Goal: Task Accomplishment & Management: Manage account settings

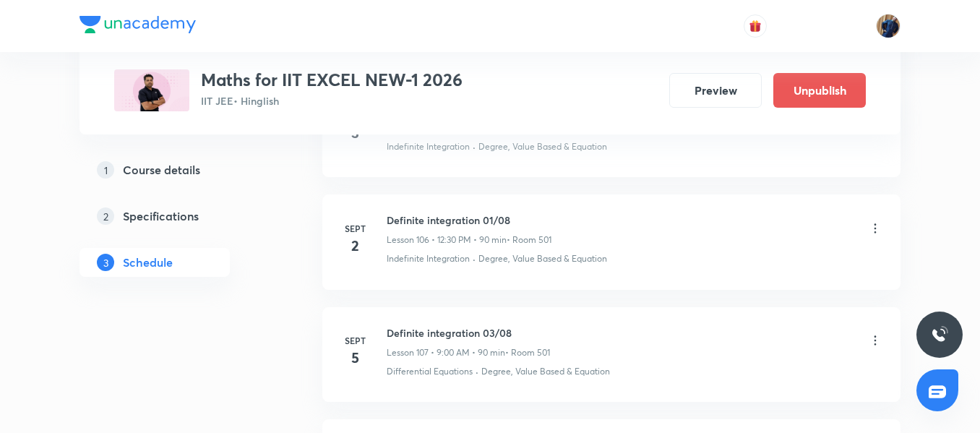
scroll to position [12788, 0]
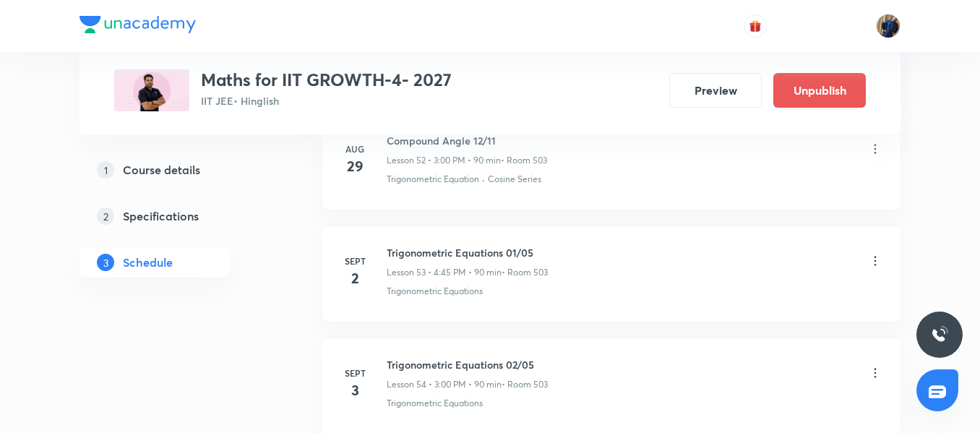
scroll to position [6565, 0]
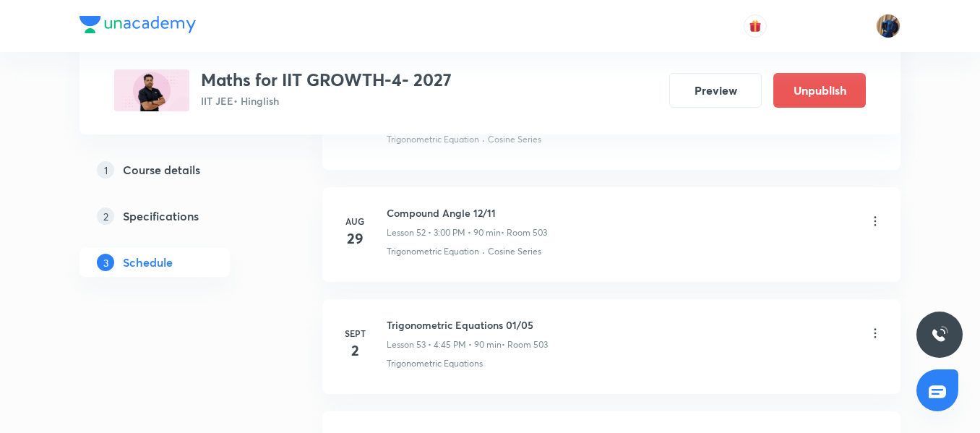
click at [428, 209] on h6 "Compound Angle 12/11" at bounding box center [466, 212] width 160 height 15
copy h6 "Compound Angle 12/11"
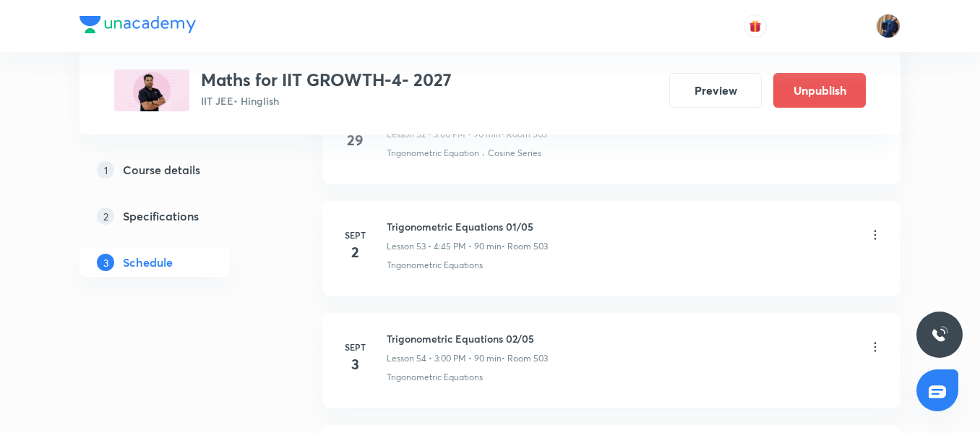
scroll to position [6638, 0]
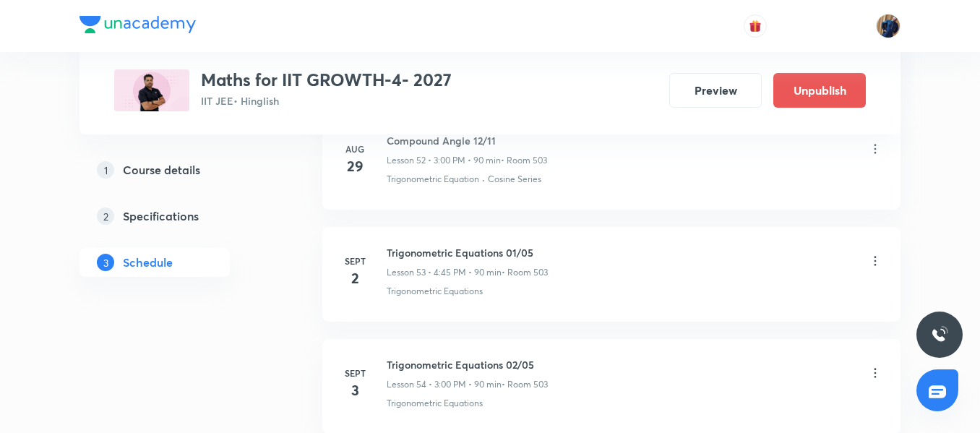
click at [870, 259] on icon at bounding box center [875, 261] width 14 height 14
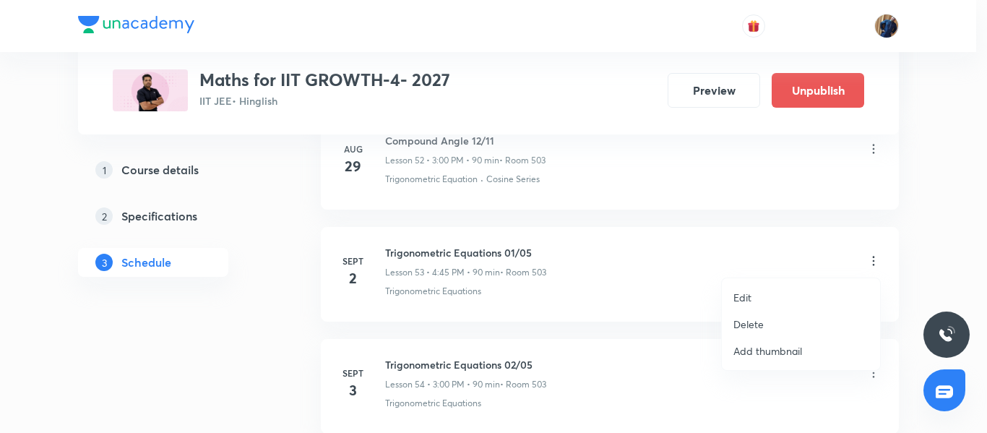
click at [756, 293] on li "Edit" at bounding box center [801, 297] width 158 height 27
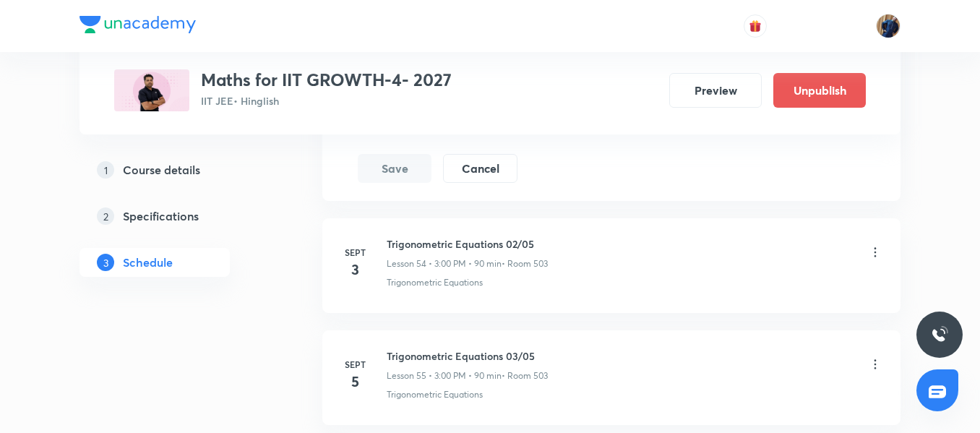
scroll to position [6493, 0]
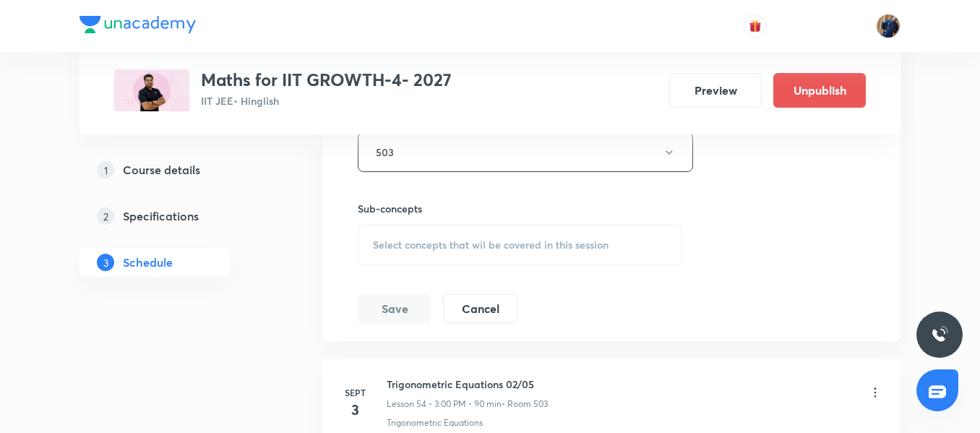
click at [435, 236] on div "Select concepts that wil be covered in this session" at bounding box center [520, 245] width 324 height 40
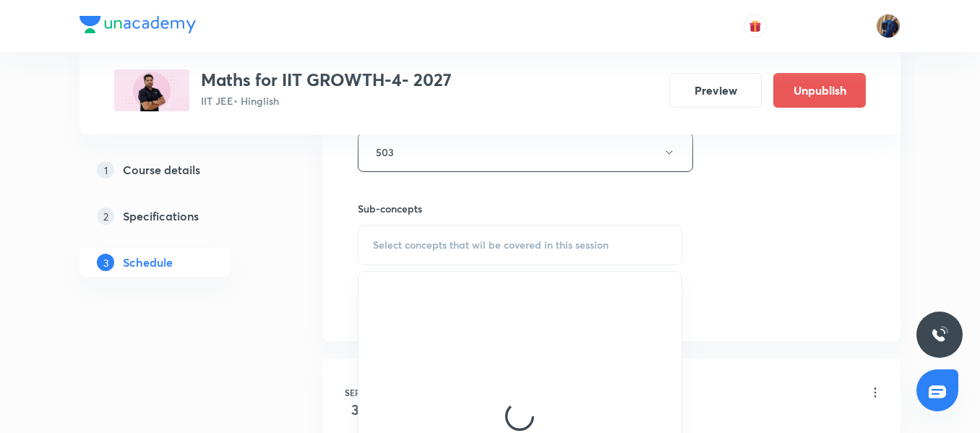
scroll to position [6565, 0]
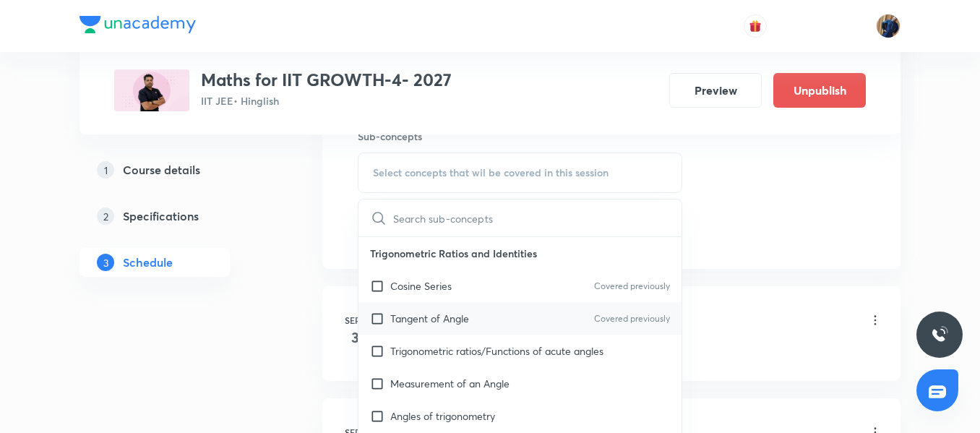
click at [427, 324] on p "Tangent of Angle" at bounding box center [429, 318] width 79 height 15
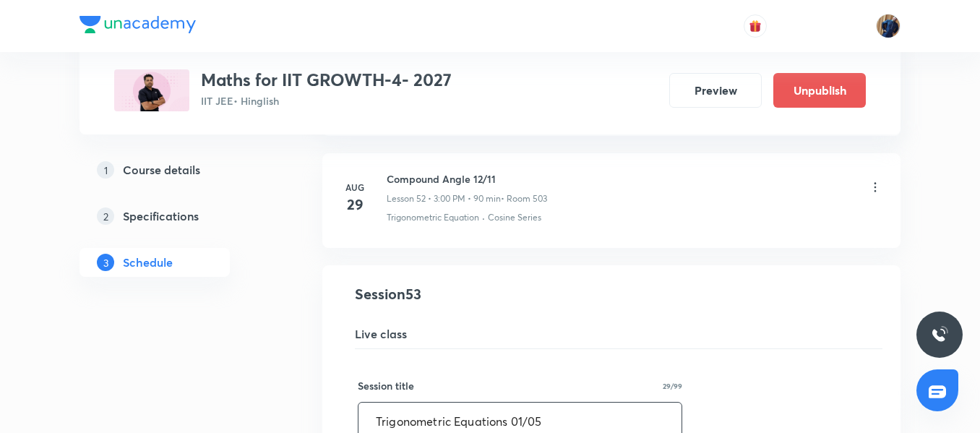
scroll to position [5771, 0]
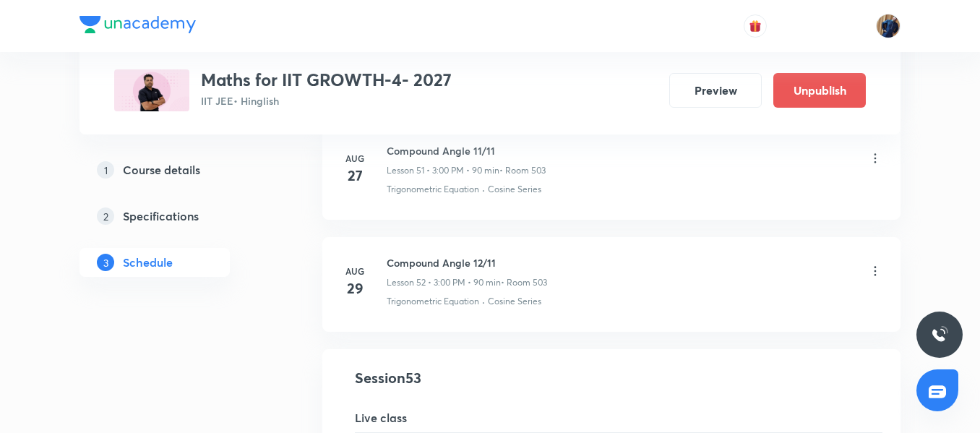
click at [466, 261] on h6 "Compound Angle 12/11" at bounding box center [466, 262] width 160 height 15
copy h6 "Compound Angle 12/11"
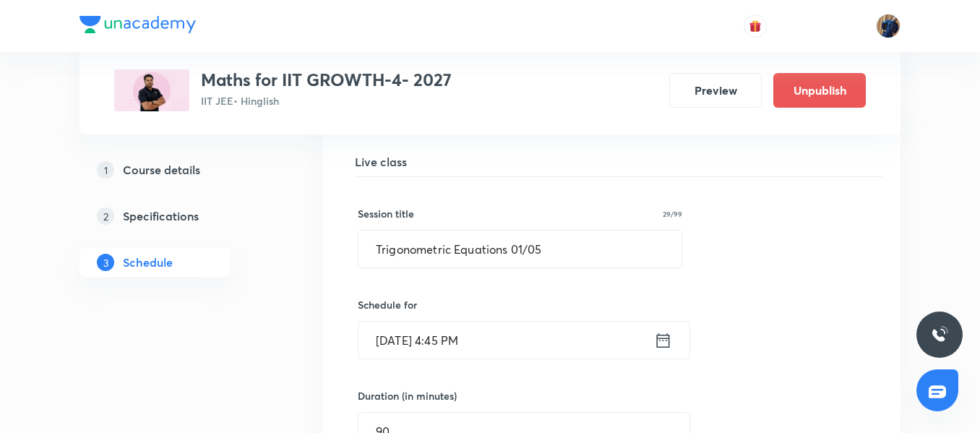
scroll to position [6060, 0]
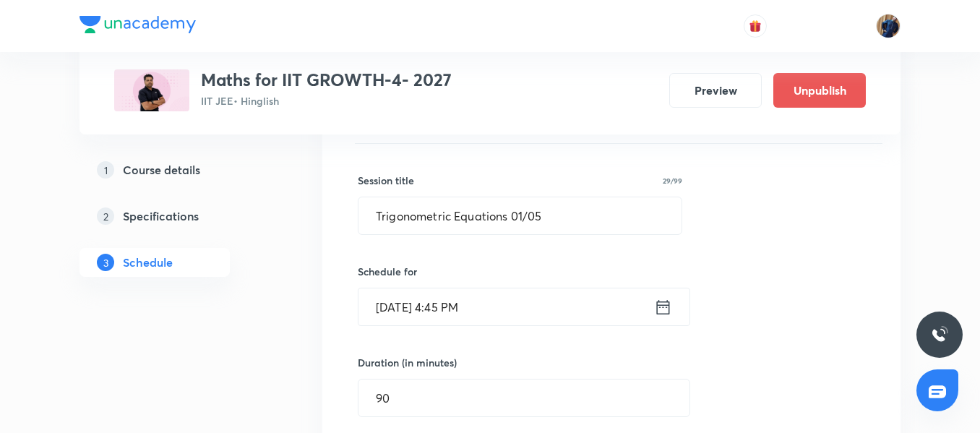
click at [483, 216] on input "Trigonometric Equations 01/05" at bounding box center [519, 215] width 323 height 37
paste input "Compound Angle 12/11"
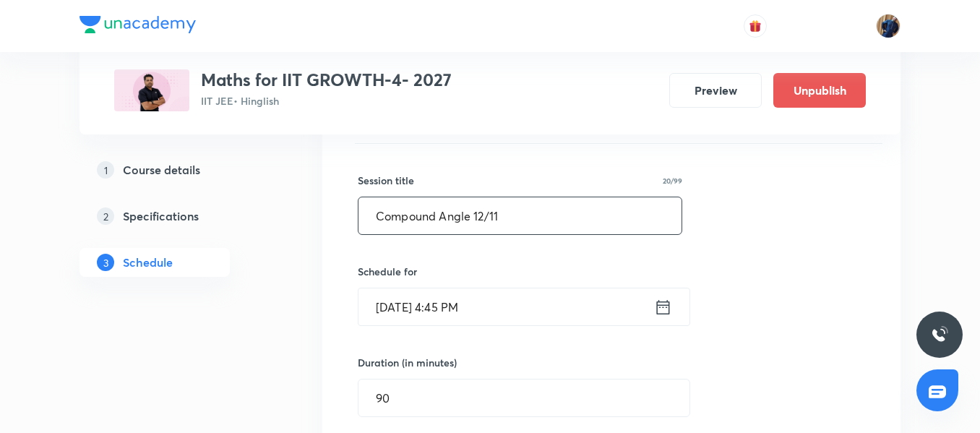
click at [487, 212] on input "Compound Angle 12/11" at bounding box center [519, 215] width 323 height 37
click at [483, 219] on input "Compound Angle 12/11" at bounding box center [519, 215] width 323 height 37
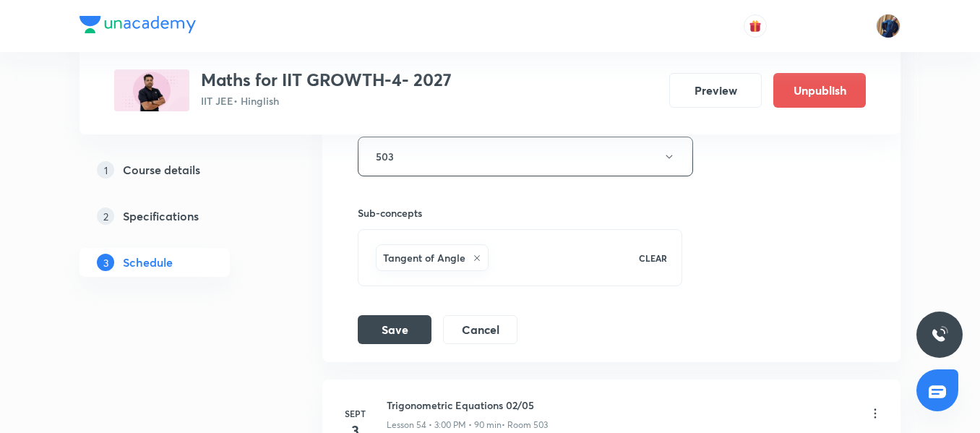
scroll to position [6493, 0]
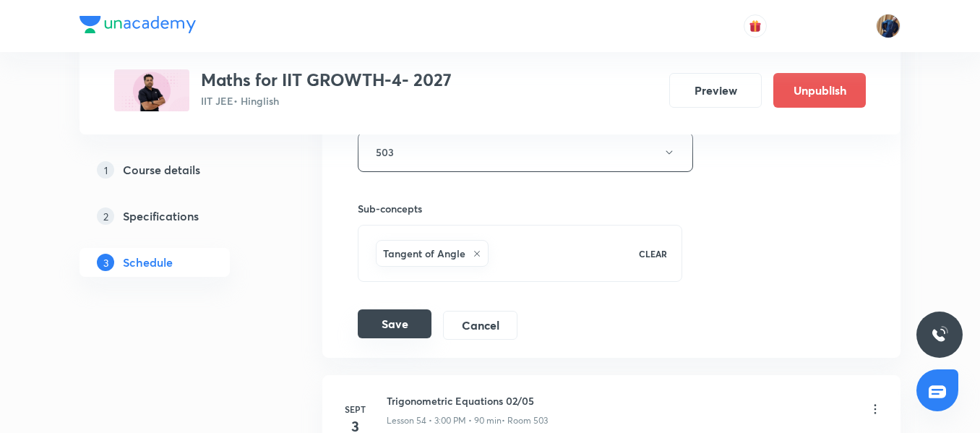
type input "Compound Angle 13/11"
click at [400, 316] on button "Save" at bounding box center [395, 323] width 74 height 29
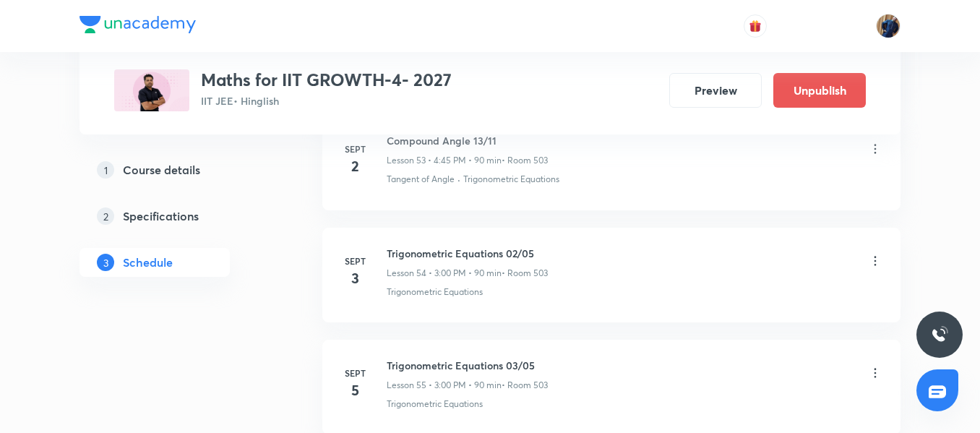
scroll to position [6118, 0]
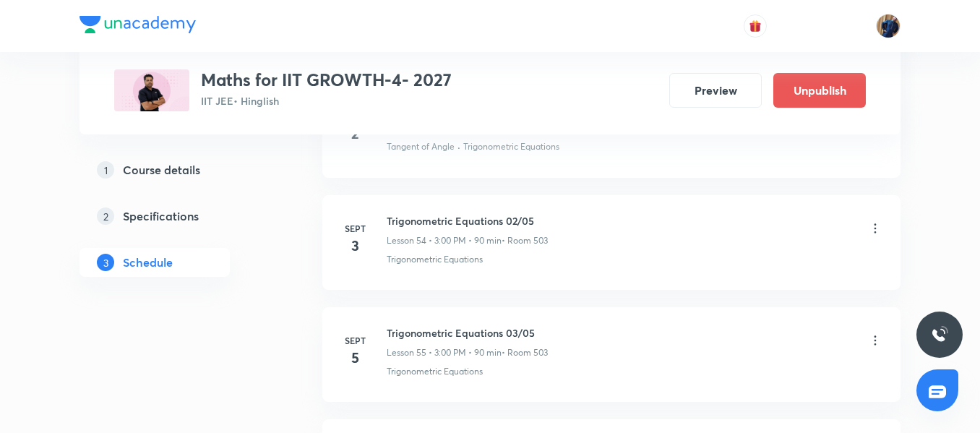
click at [878, 232] on icon at bounding box center [875, 228] width 14 height 14
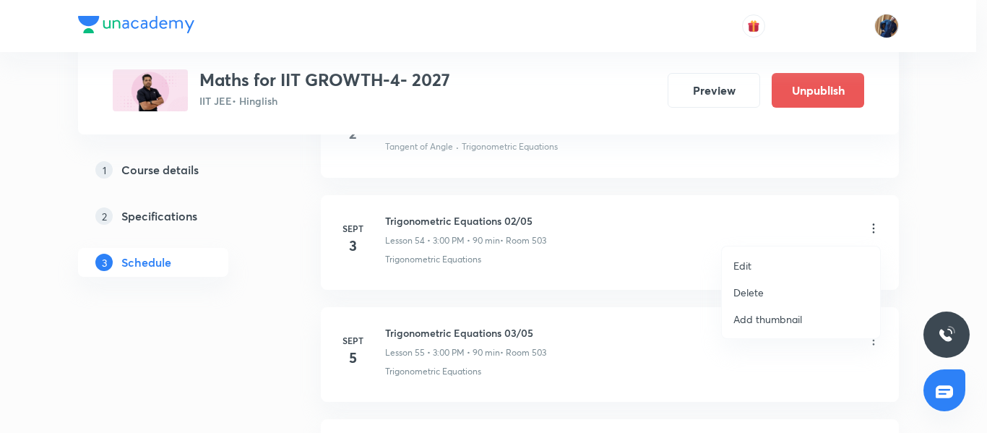
click at [761, 264] on li "Edit" at bounding box center [801, 265] width 158 height 27
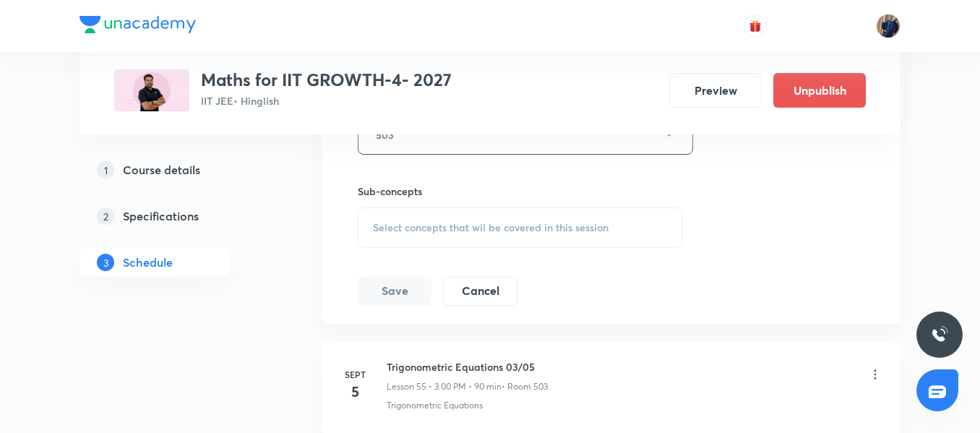
scroll to position [6624, 0]
click at [415, 221] on span "Select concepts that wil be covered in this session" at bounding box center [490, 227] width 235 height 12
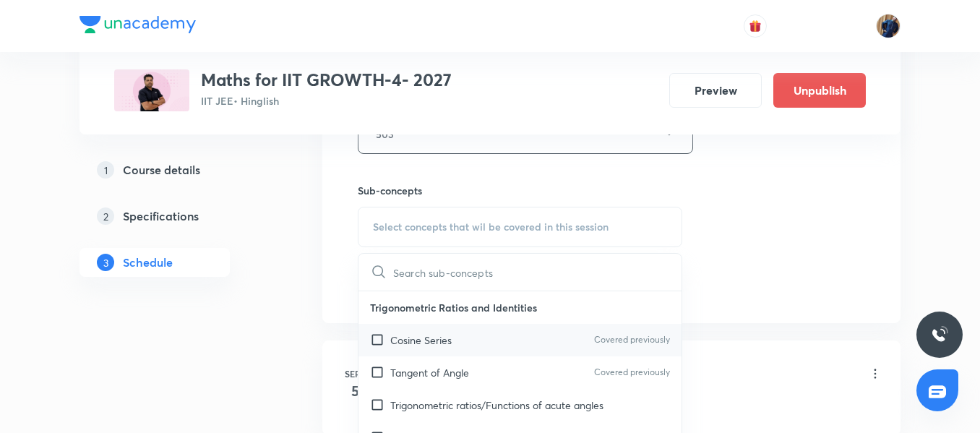
click at [431, 329] on div "Cosine Series Covered previously" at bounding box center [519, 340] width 323 height 33
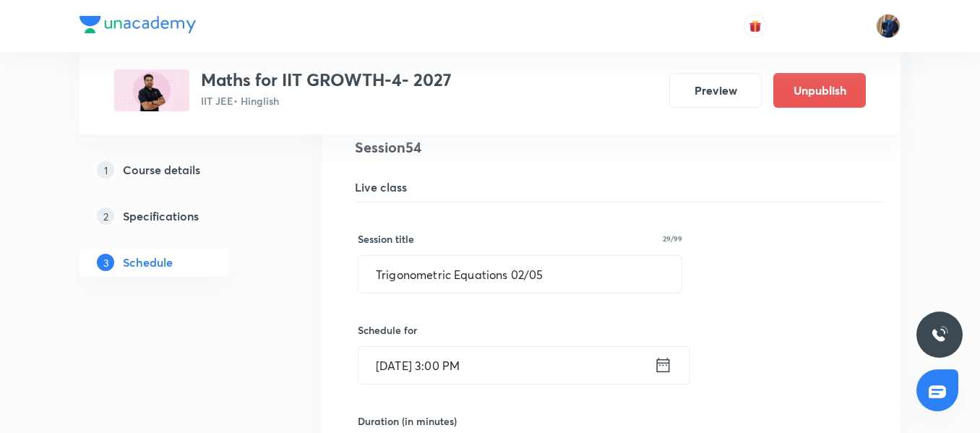
scroll to position [6118, 0]
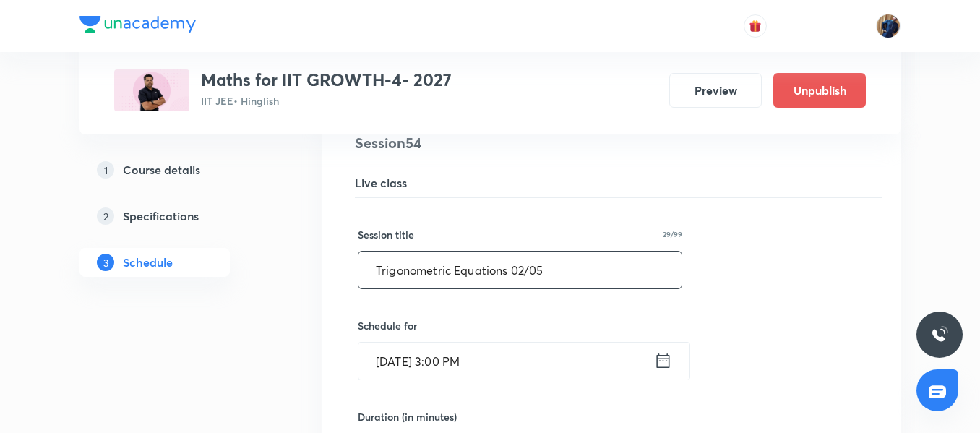
click at [522, 269] on input "Trigonometric Equations 02/05" at bounding box center [519, 269] width 323 height 37
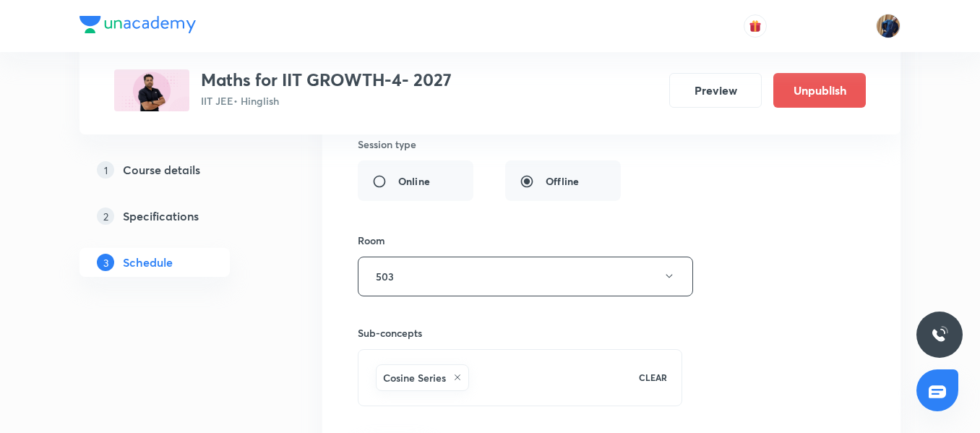
scroll to position [6552, 0]
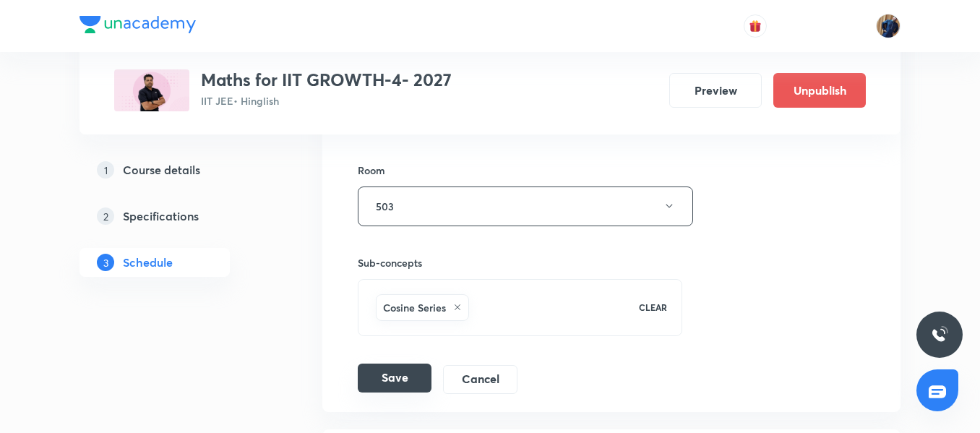
type input "Trigonometric Equations 01/05"
click at [384, 363] on button "Save" at bounding box center [395, 377] width 74 height 29
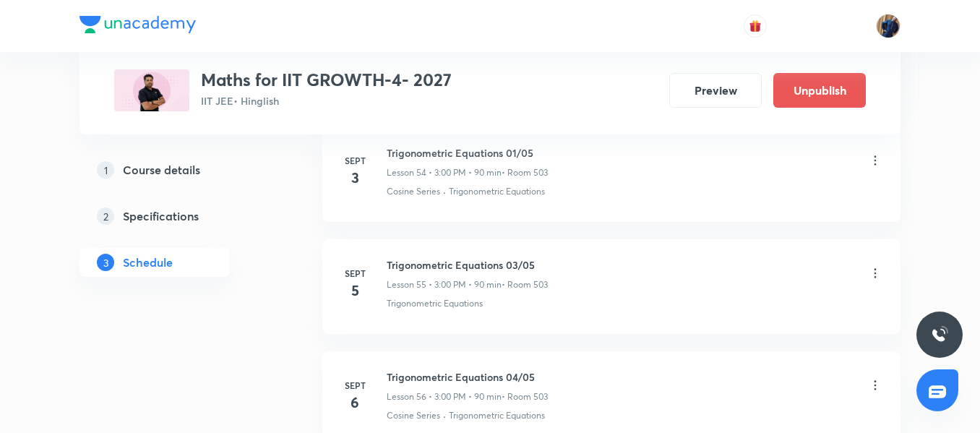
scroll to position [6191, 0]
click at [878, 268] on icon at bounding box center [875, 268] width 14 height 14
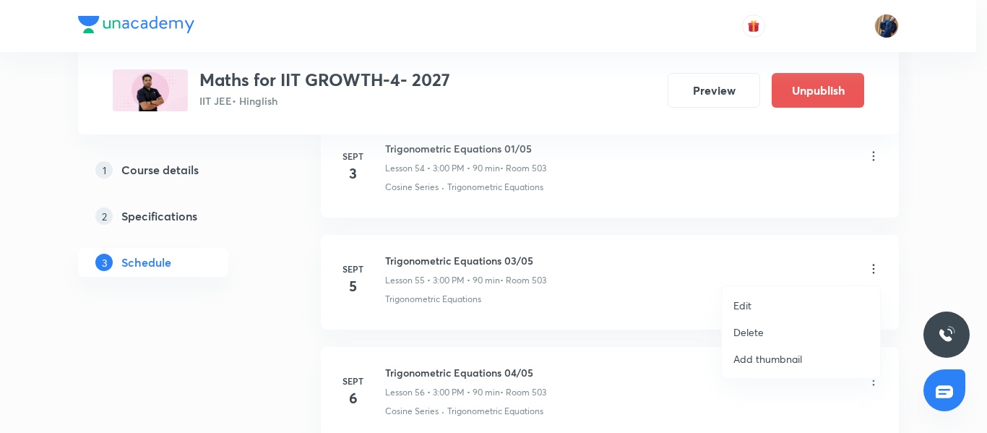
click at [745, 306] on p "Edit" at bounding box center [742, 305] width 18 height 15
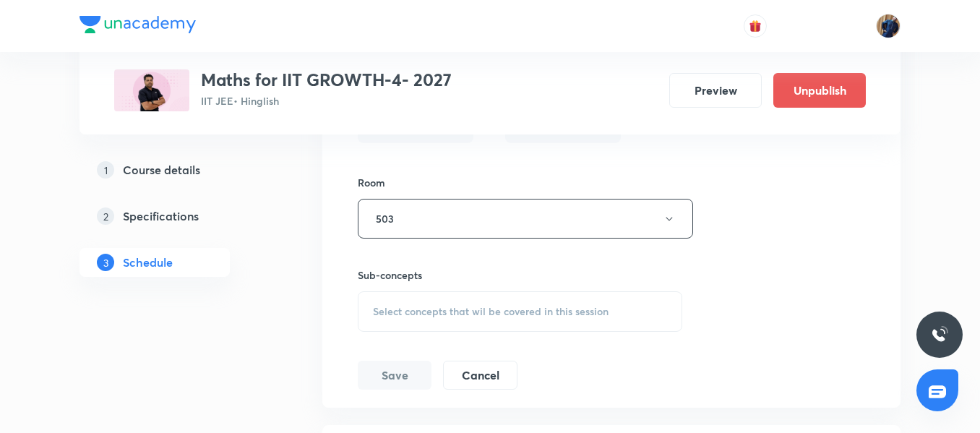
scroll to position [6696, 0]
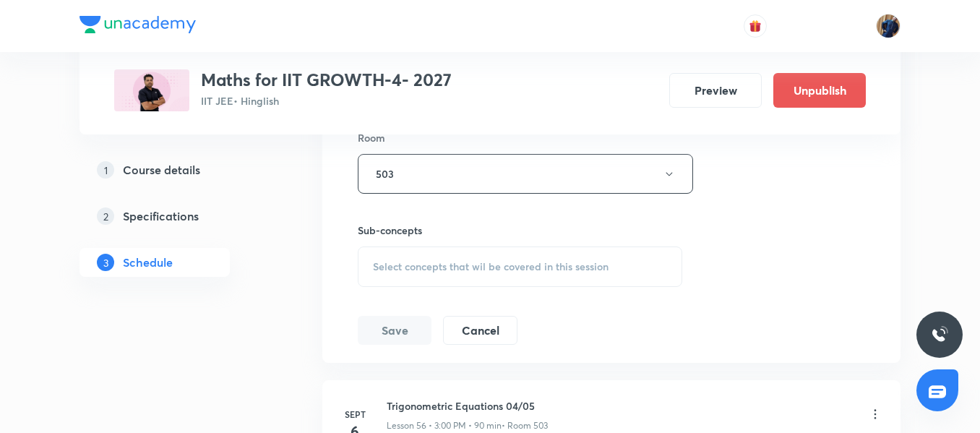
click at [433, 280] on div "Select concepts that wil be covered in this session" at bounding box center [520, 266] width 324 height 40
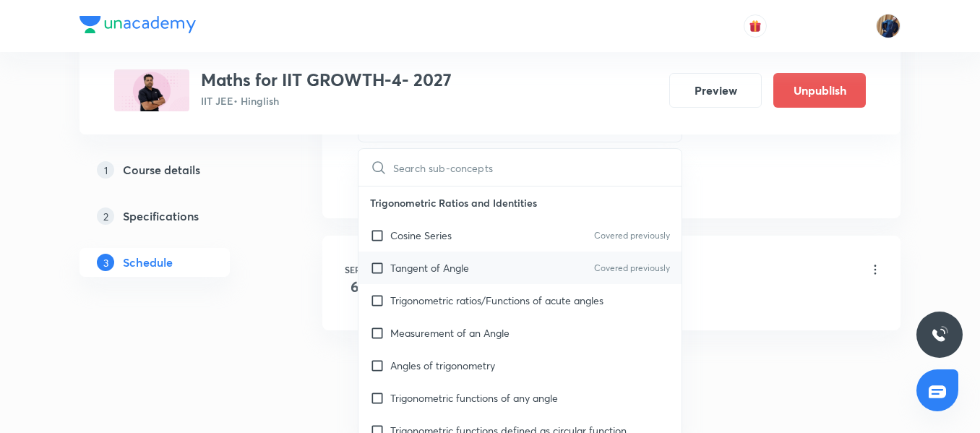
click at [432, 271] on p "Tangent of Angle" at bounding box center [429, 267] width 79 height 15
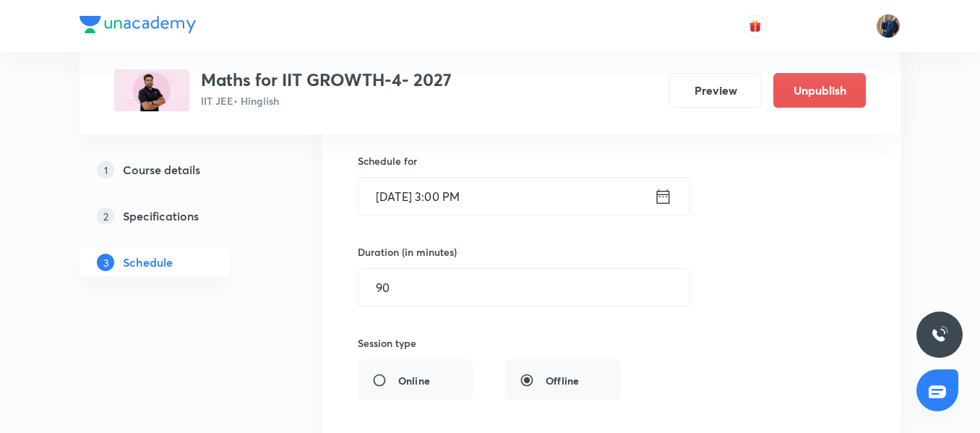
scroll to position [6263, 0]
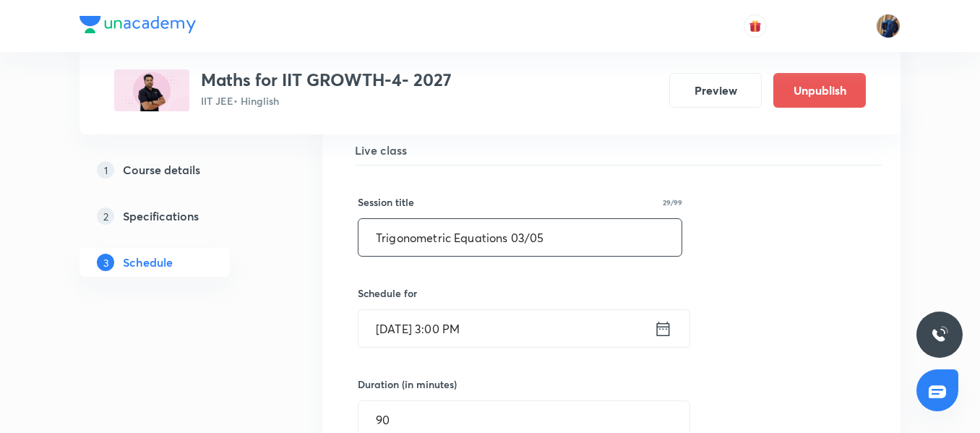
drag, startPoint x: 520, startPoint y: 241, endPoint x: 528, endPoint y: 281, distance: 40.5
click at [521, 241] on input "Trigonometric Equations 03/05" at bounding box center [519, 237] width 323 height 37
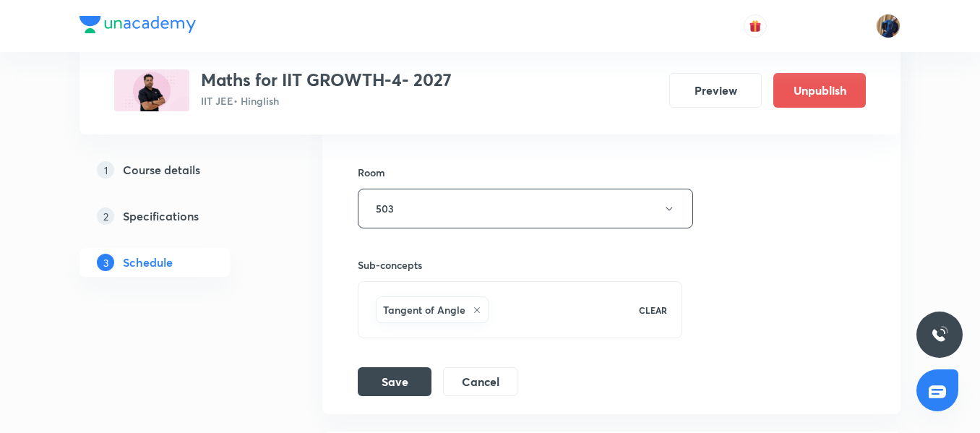
scroll to position [6841, 0]
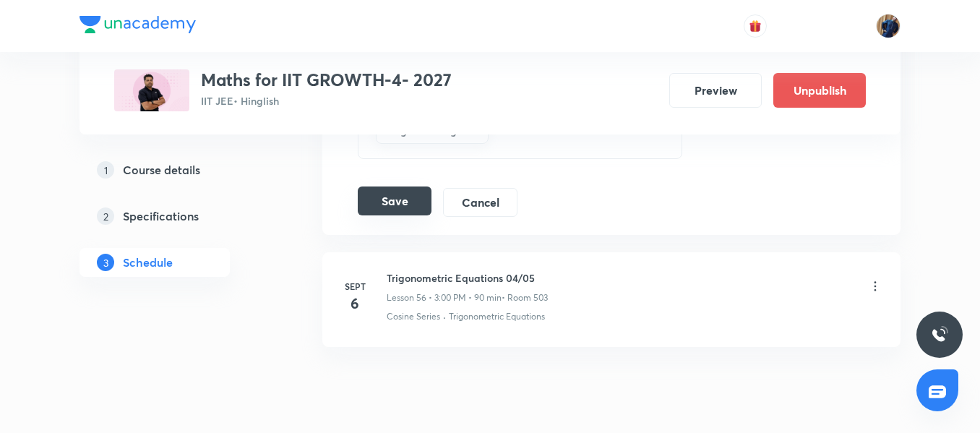
type input "Trigonometric Equations 02/05"
click at [392, 196] on button "Save" at bounding box center [395, 200] width 74 height 29
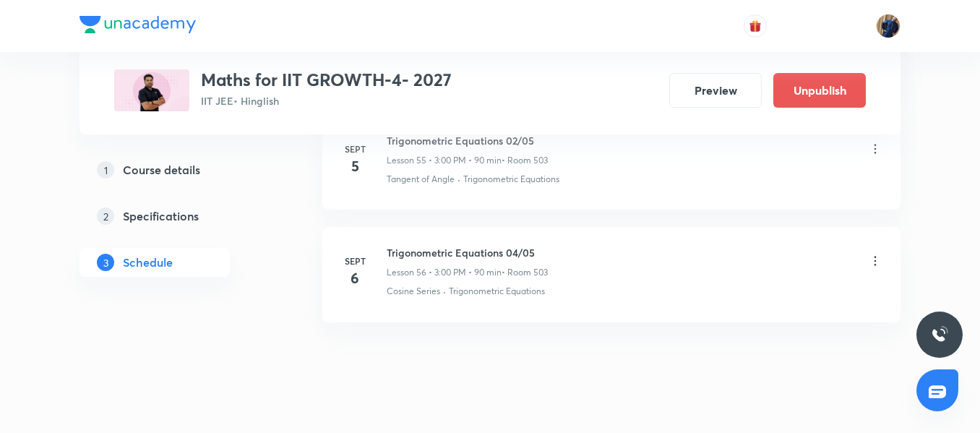
scroll to position [6336, 0]
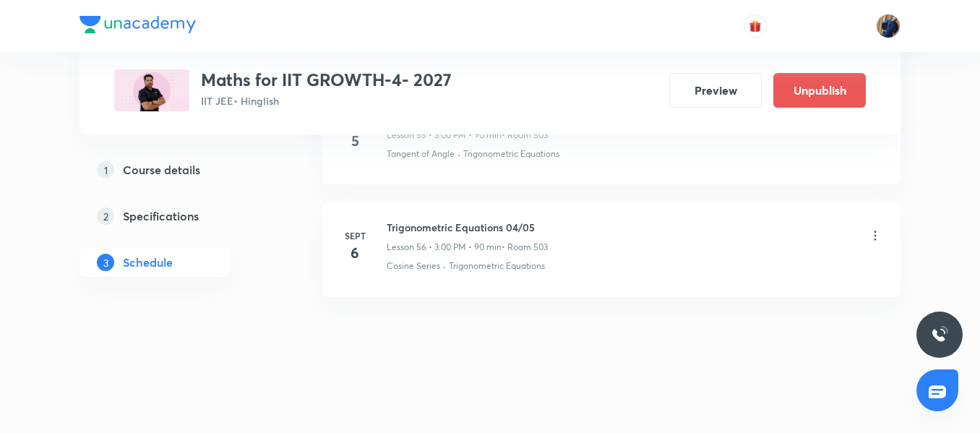
click at [873, 233] on icon at bounding box center [875, 235] width 14 height 14
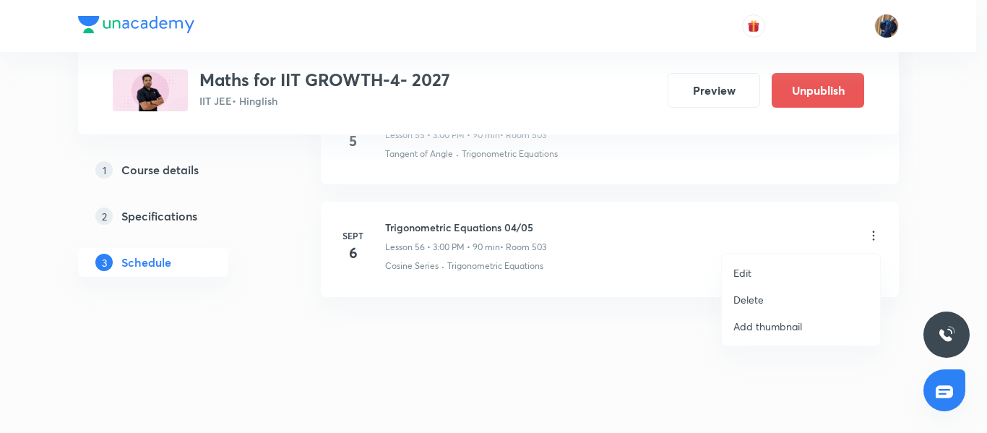
click at [771, 269] on li "Edit" at bounding box center [801, 272] width 158 height 27
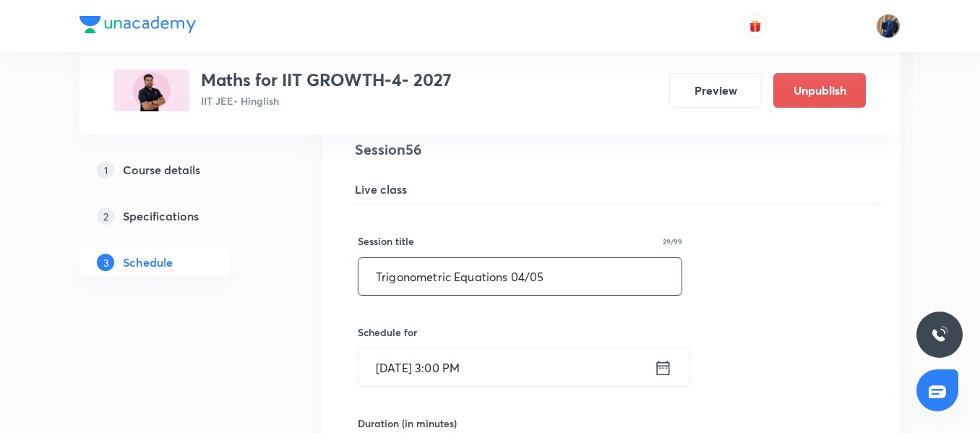
click at [529, 274] on input "Trigonometric Equations 04/05" at bounding box center [519, 276] width 323 height 37
click at [526, 274] on input "Trigonometric Equations 04/05" at bounding box center [519, 276] width 323 height 37
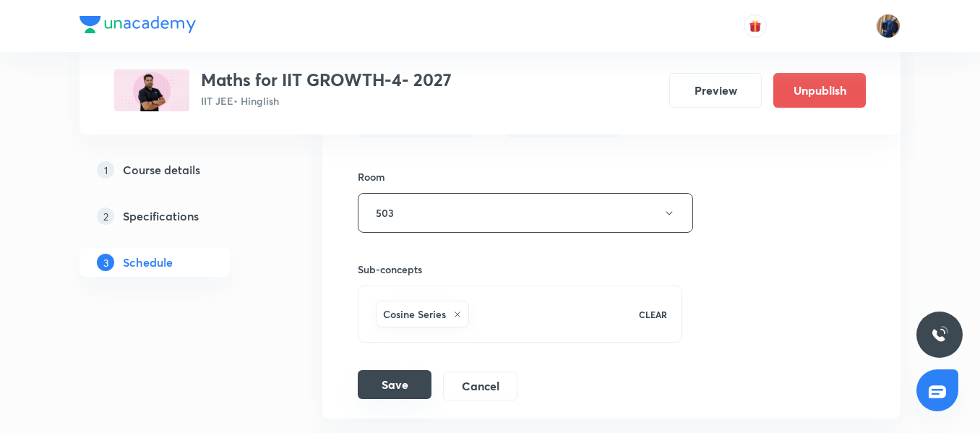
type input "Trigonometric Equations 03/05"
click at [406, 386] on button "Save" at bounding box center [395, 384] width 74 height 29
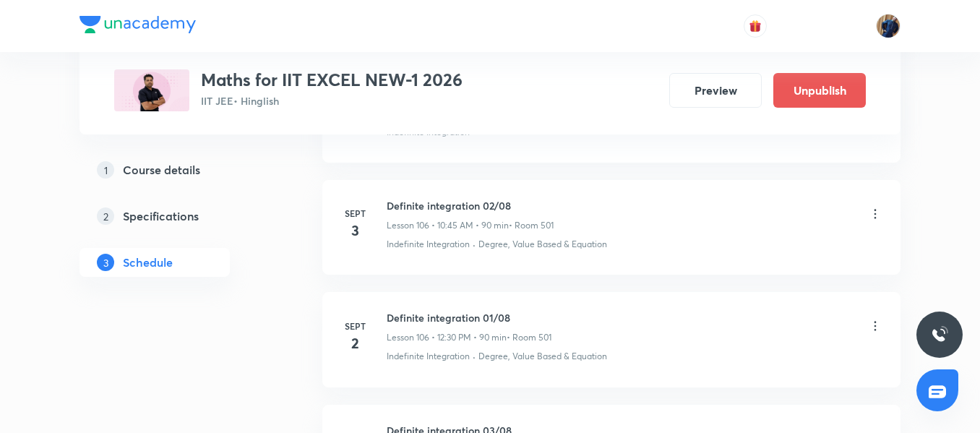
scroll to position [12643, 0]
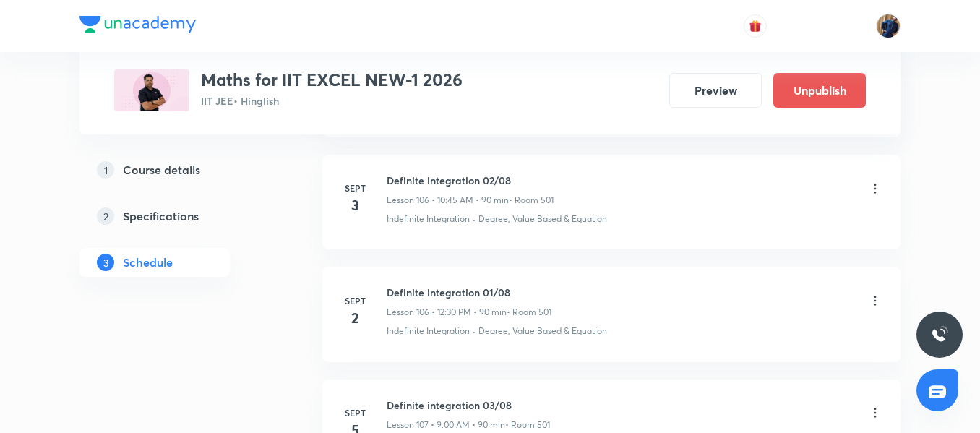
click at [876, 296] on icon at bounding box center [875, 300] width 14 height 14
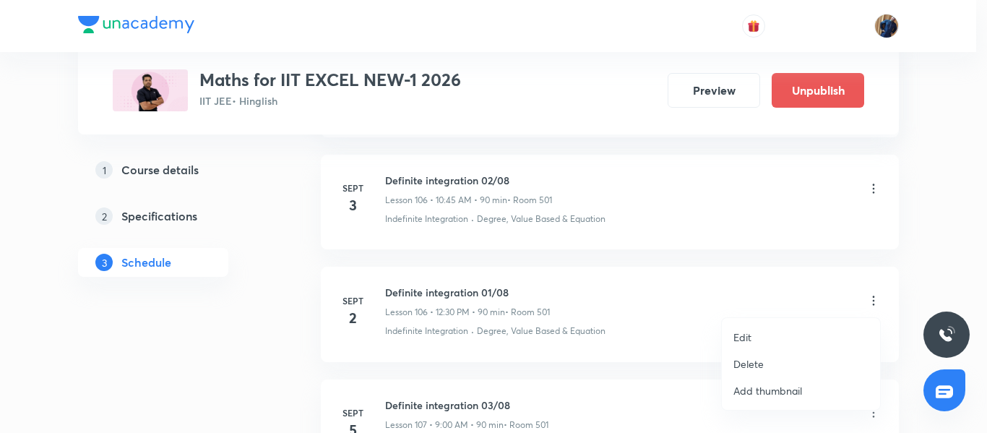
click at [753, 329] on li "Edit" at bounding box center [801, 337] width 158 height 27
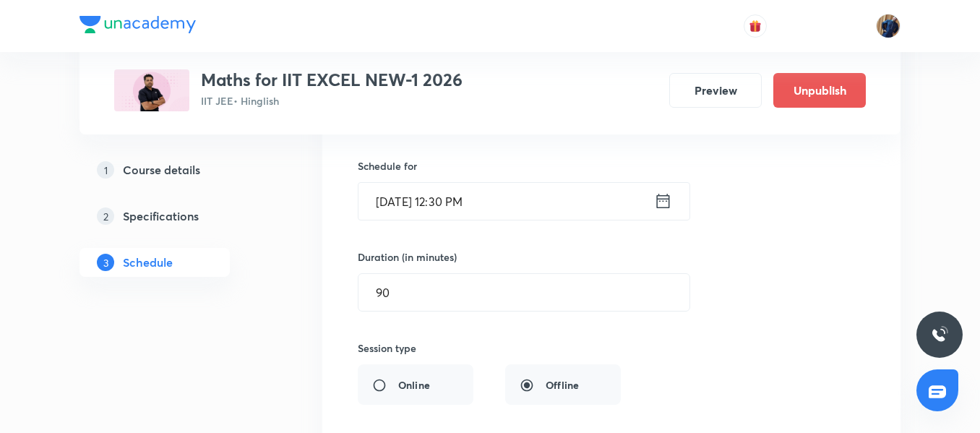
scroll to position [12860, 0]
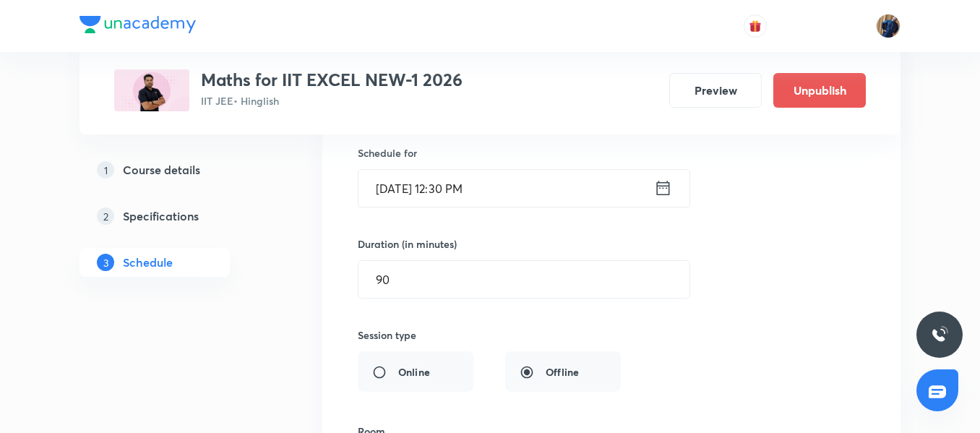
click at [561, 192] on input "Sept 2, 2025, 12:30 PM" at bounding box center [505, 188] width 295 height 37
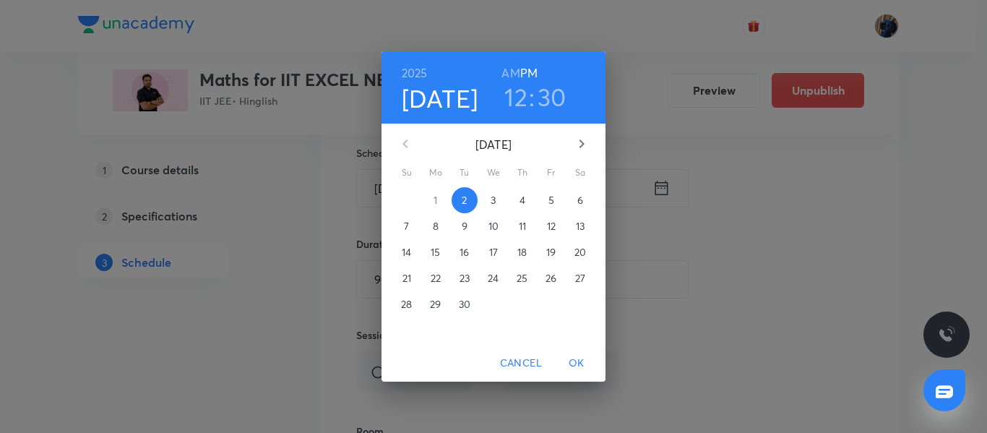
click at [519, 99] on h3 "12" at bounding box center [515, 97] width 23 height 30
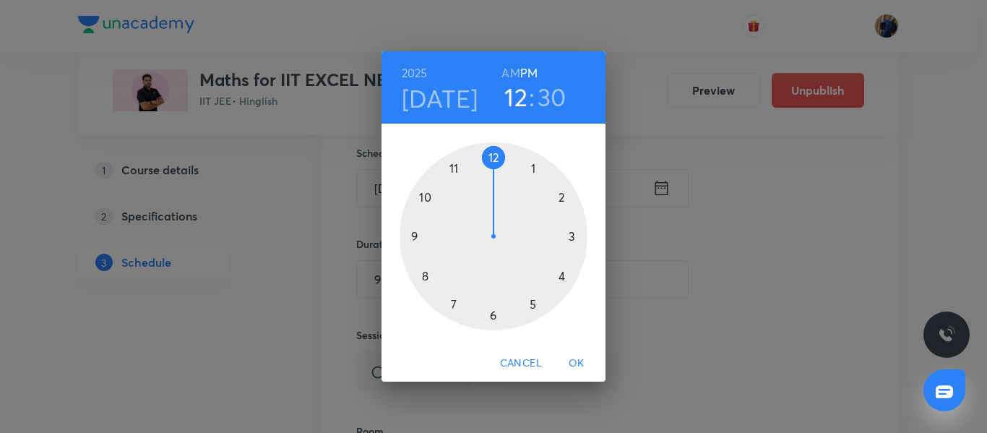
click at [429, 196] on div at bounding box center [493, 236] width 188 height 188
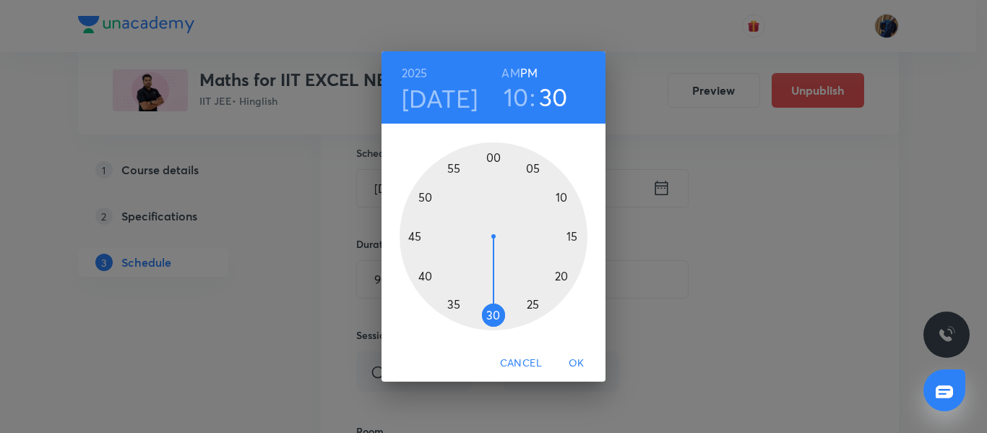
click at [412, 237] on div at bounding box center [493, 236] width 188 height 188
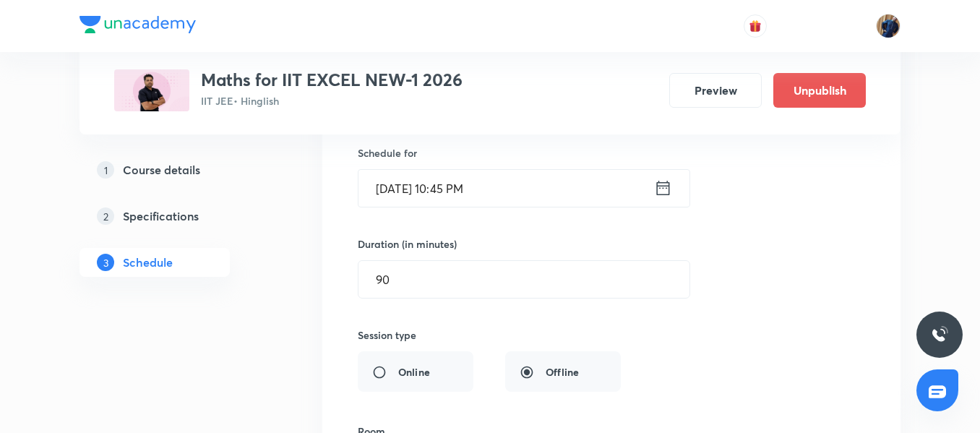
click at [545, 185] on input "Sept 2, 2025, 10:45 PM" at bounding box center [505, 188] width 295 height 37
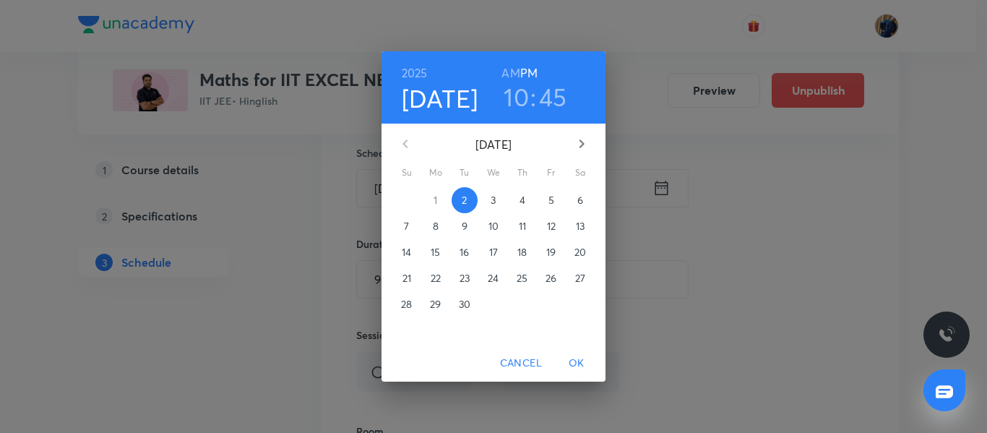
click at [503, 70] on h6 "AM" at bounding box center [510, 73] width 18 height 20
click at [577, 359] on span "OK" at bounding box center [576, 363] width 35 height 18
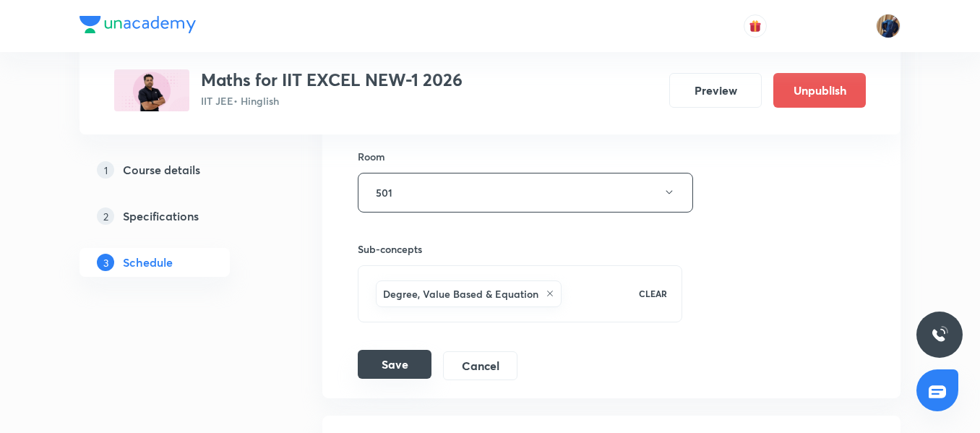
scroll to position [13149, 0]
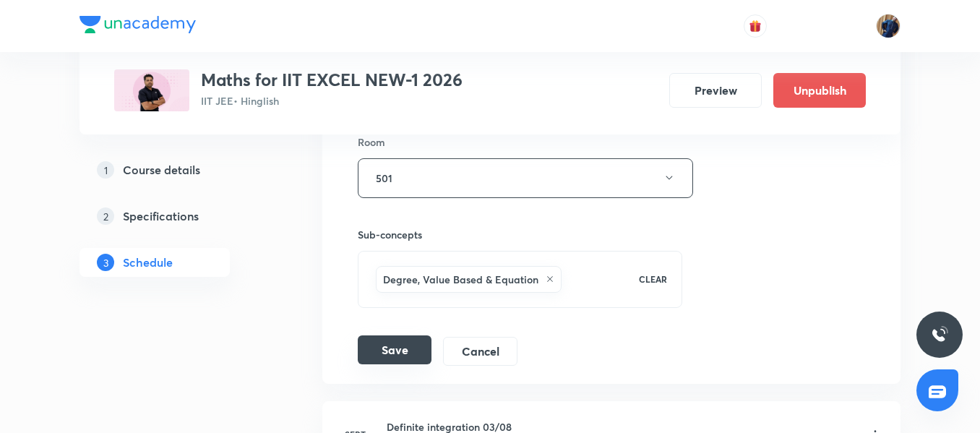
click at [402, 357] on button "Save" at bounding box center [395, 349] width 74 height 29
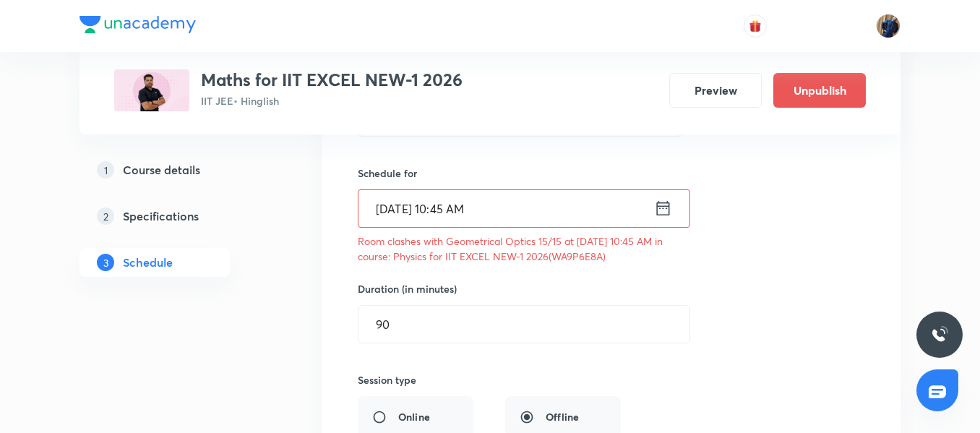
scroll to position [12860, 0]
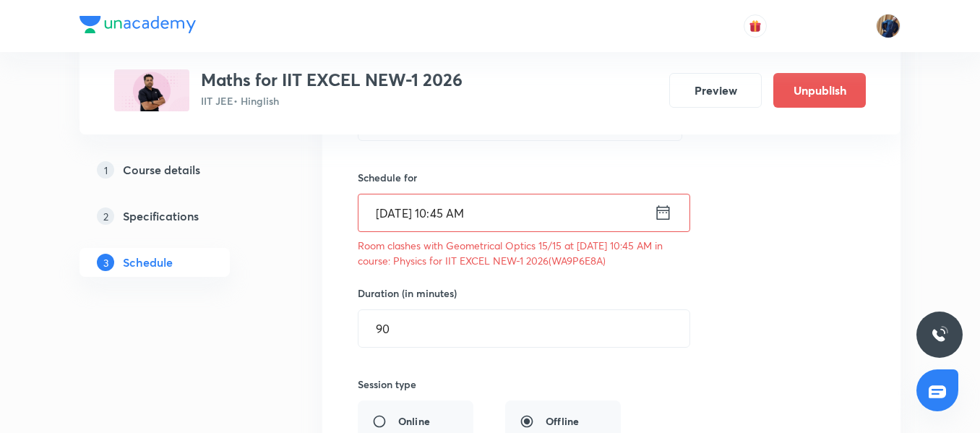
click at [555, 220] on input "Sept 2, 2025, 10:45 AM" at bounding box center [505, 212] width 295 height 37
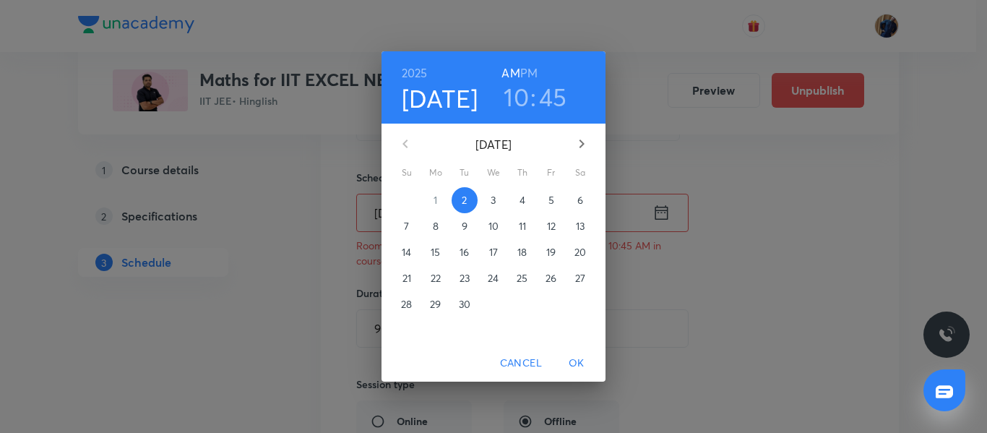
click at [550, 100] on h3 "45" at bounding box center [553, 97] width 28 height 30
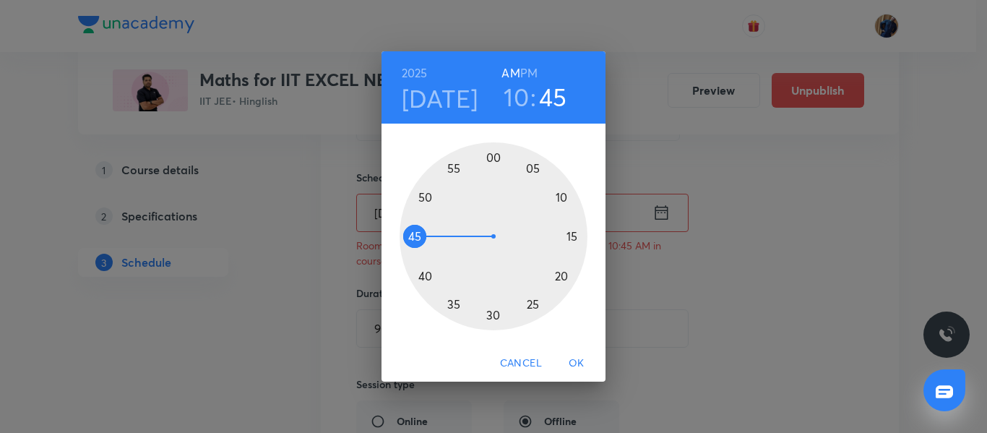
click at [423, 199] on div at bounding box center [493, 236] width 188 height 188
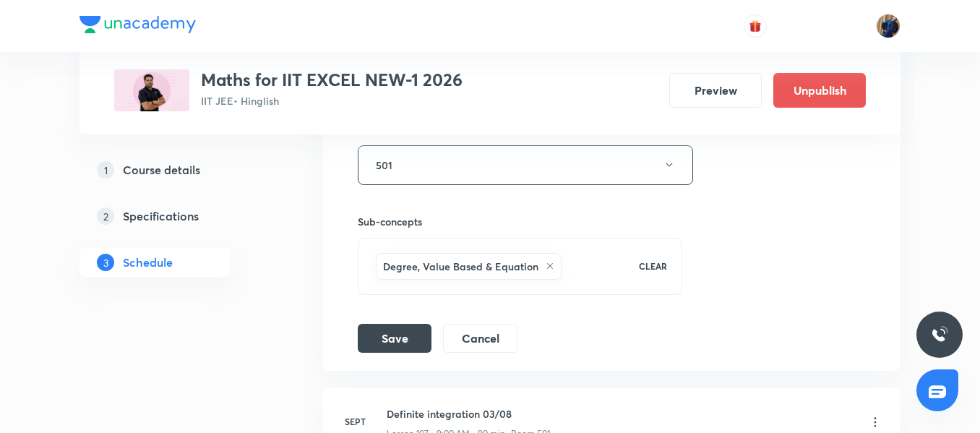
scroll to position [13293, 0]
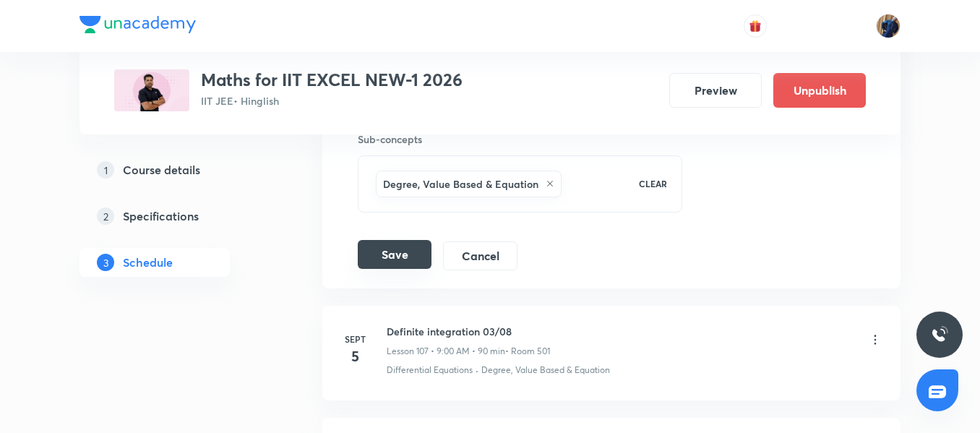
click at [407, 248] on button "Save" at bounding box center [395, 254] width 74 height 29
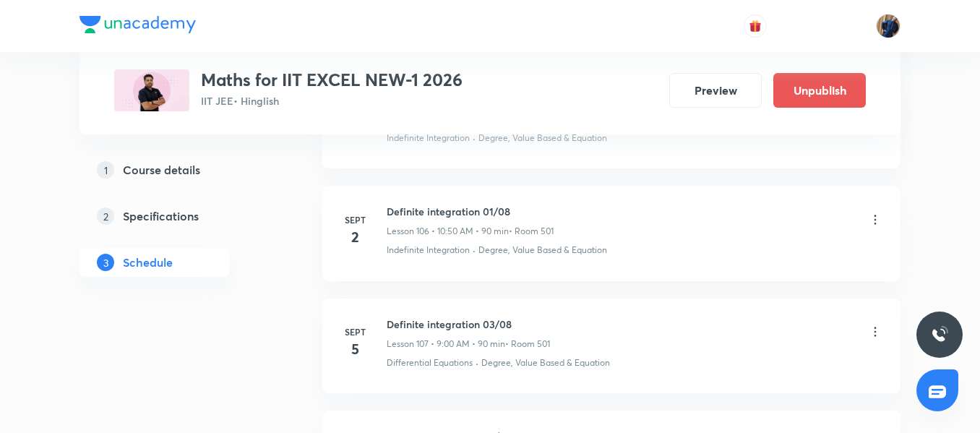
scroll to position [12052, 0]
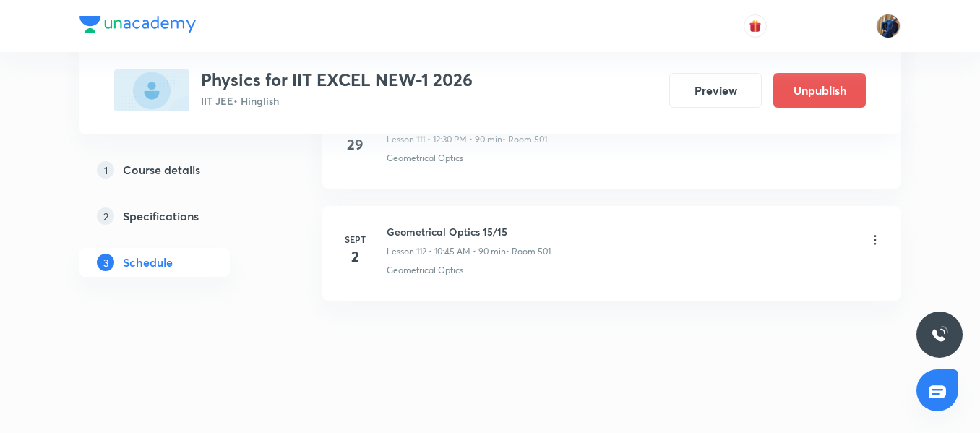
scroll to position [13267, 0]
click at [877, 233] on icon at bounding box center [875, 236] width 14 height 14
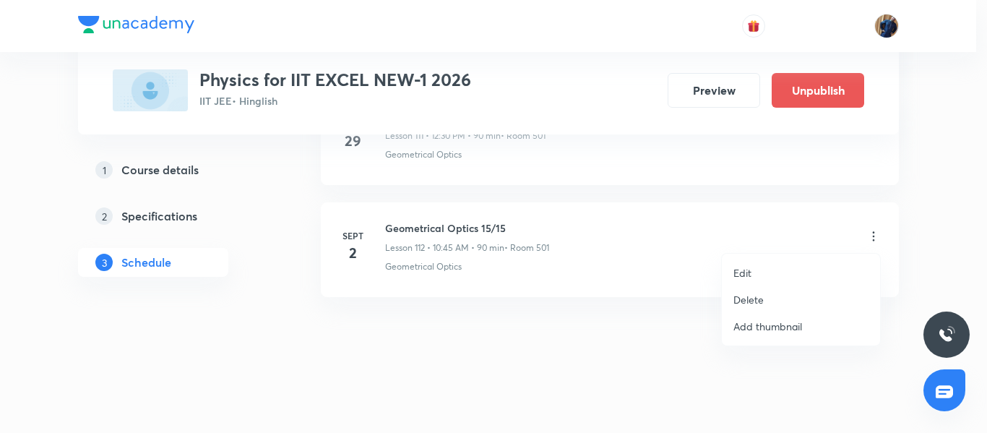
click at [765, 287] on li "Delete" at bounding box center [801, 299] width 158 height 27
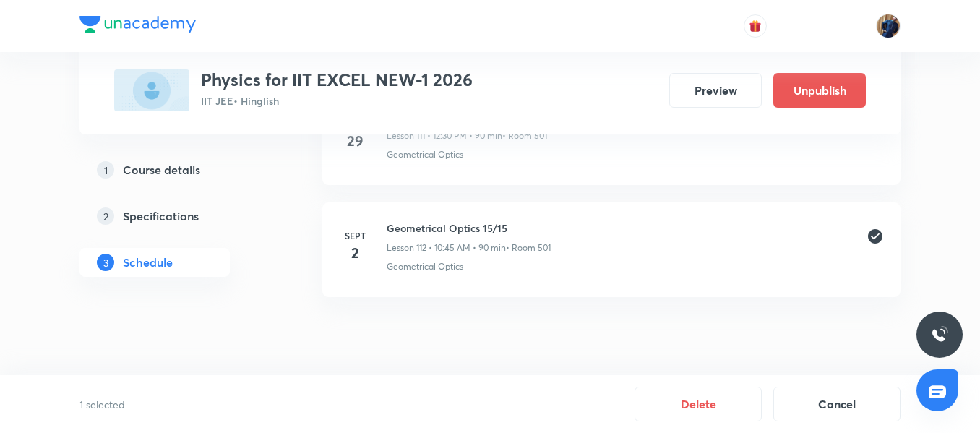
click at [709, 410] on button "Delete" at bounding box center [697, 403] width 127 height 35
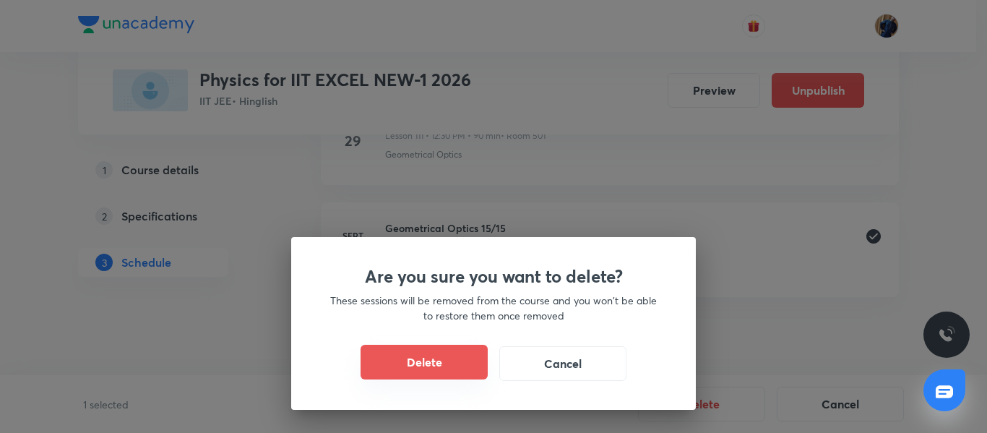
click at [454, 377] on button "Delete" at bounding box center [423, 362] width 127 height 35
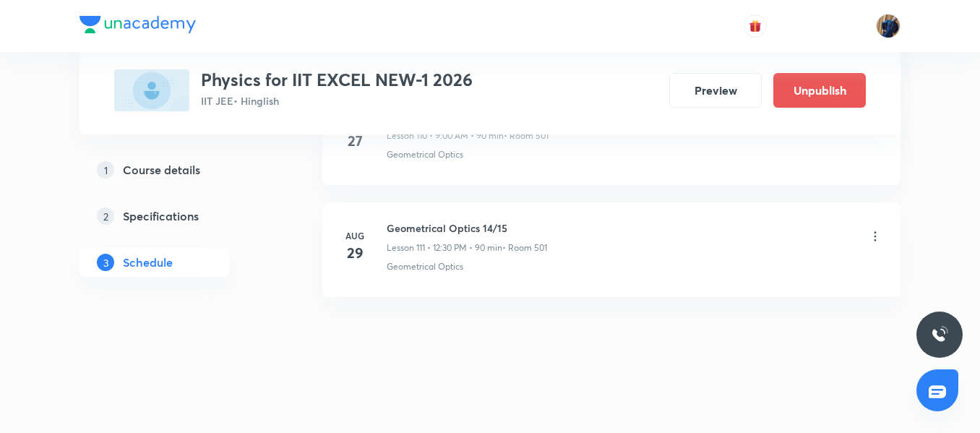
scroll to position [13155, 0]
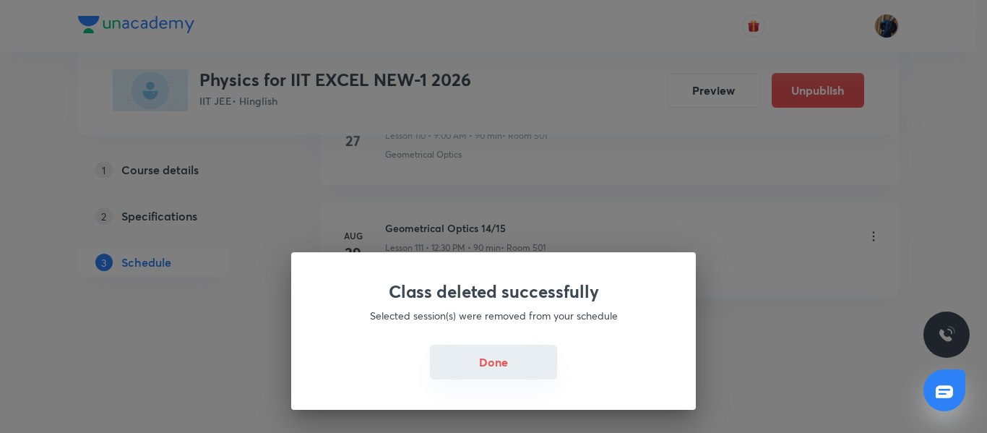
click at [508, 366] on button "Done" at bounding box center [493, 362] width 127 height 35
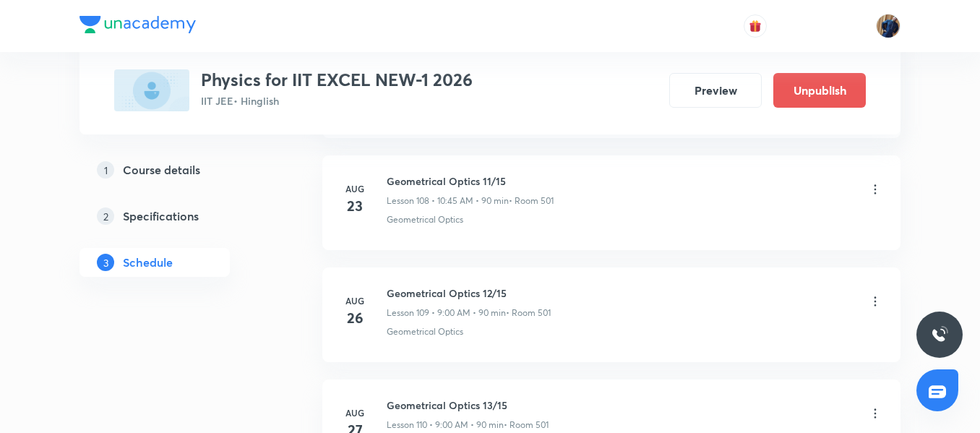
scroll to position [12793, 0]
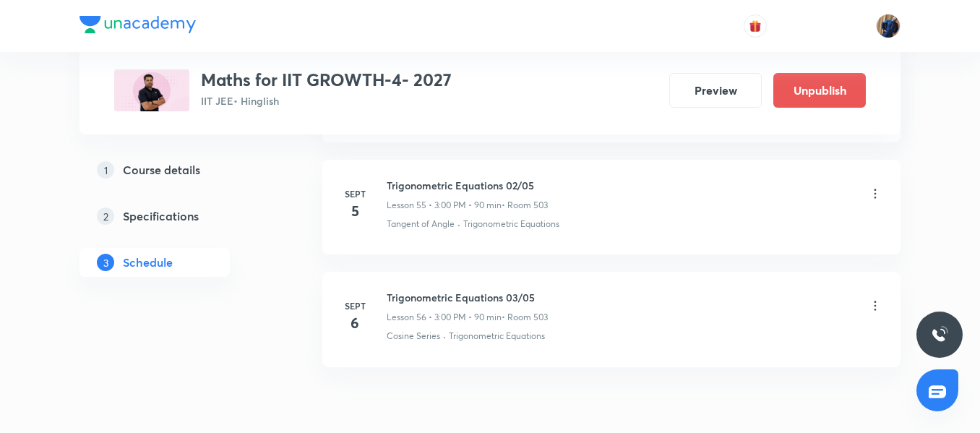
scroll to position [7000, 0]
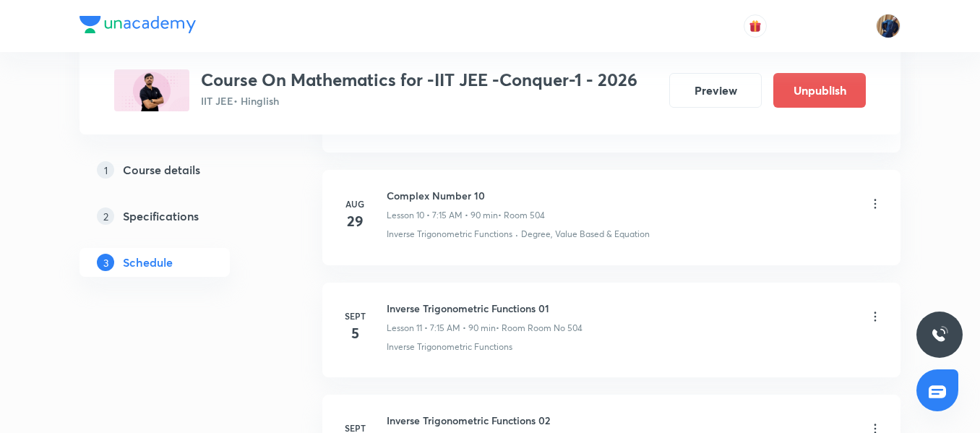
scroll to position [1853, 0]
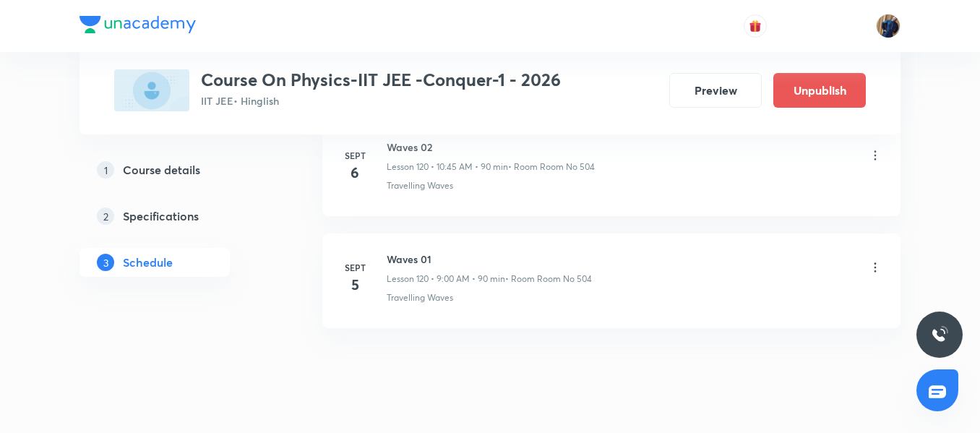
scroll to position [14278, 0]
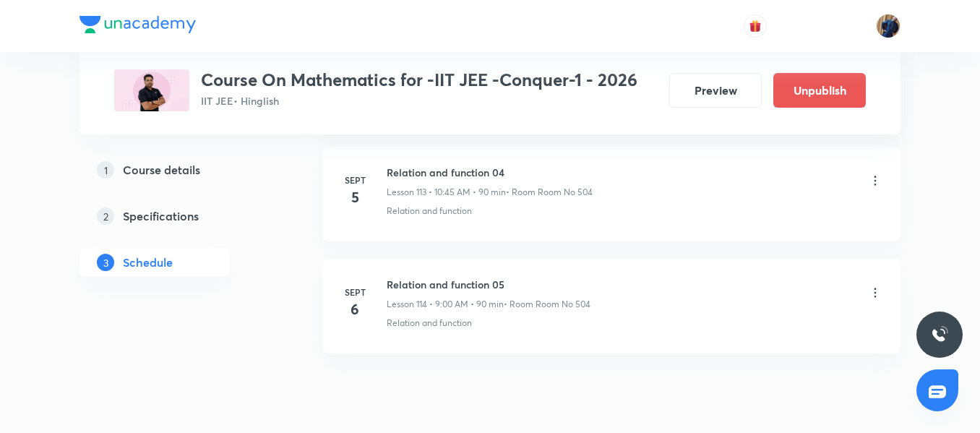
scroll to position [13493, 0]
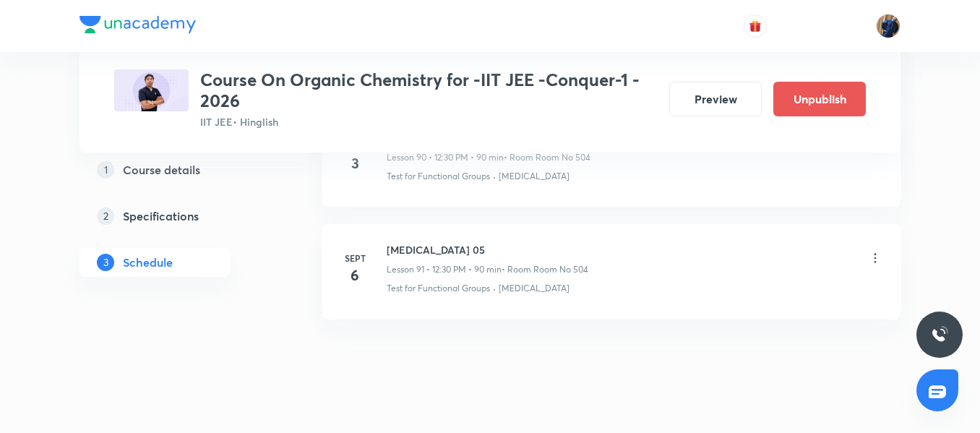
scroll to position [10938, 0]
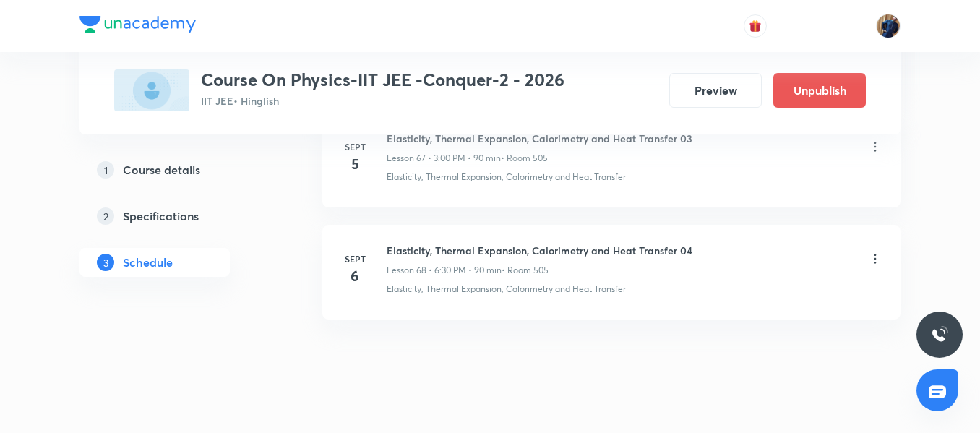
scroll to position [8344, 0]
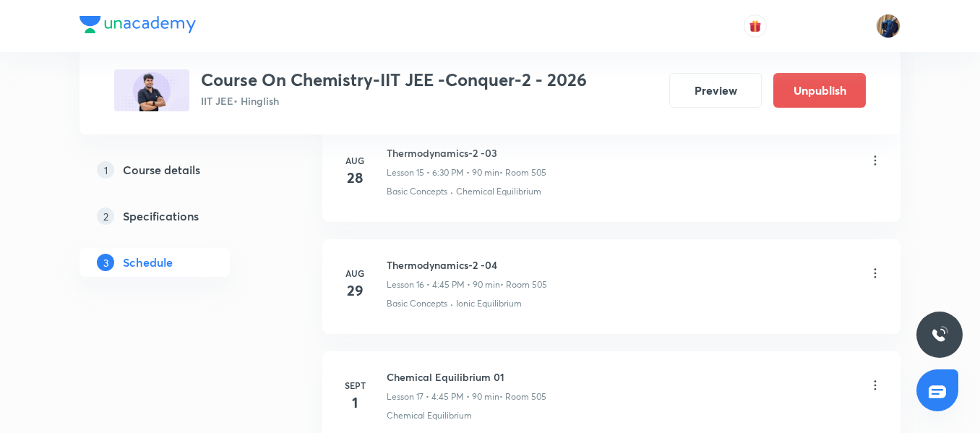
scroll to position [2469, 0]
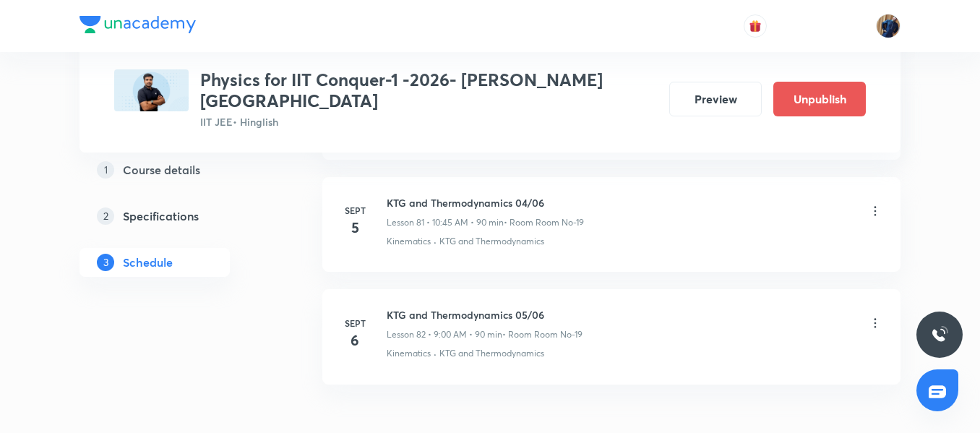
scroll to position [9914, 0]
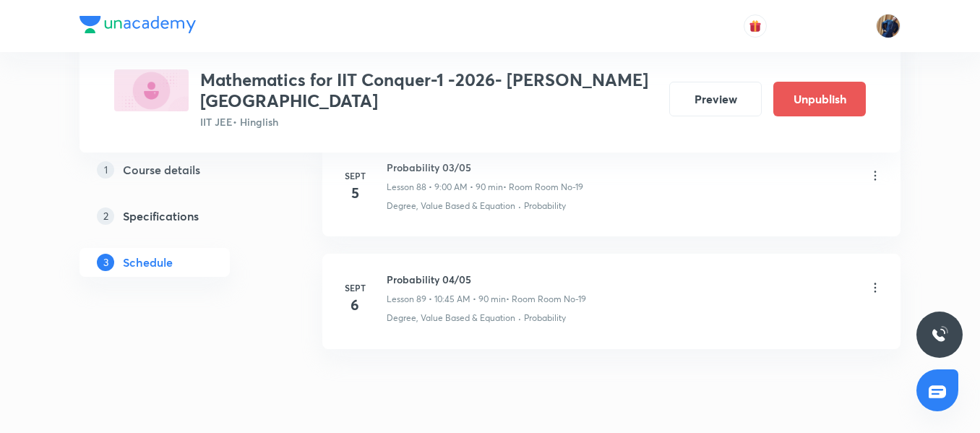
scroll to position [10696, 0]
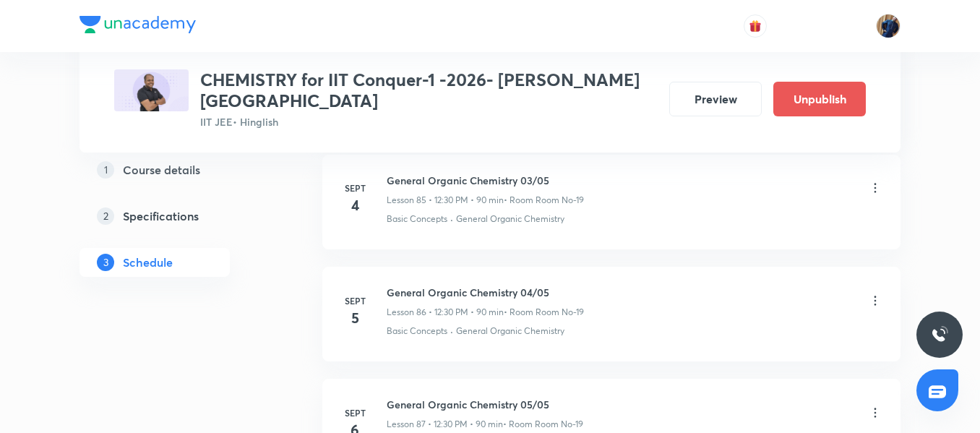
scroll to position [10472, 0]
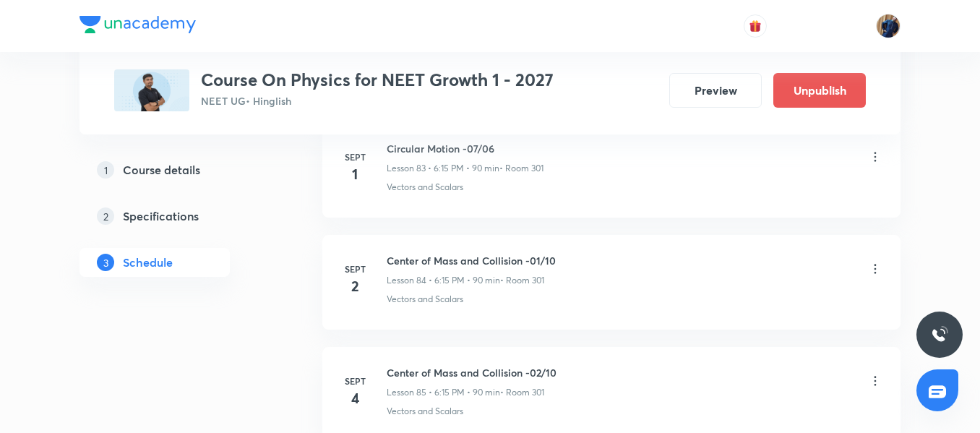
scroll to position [10242, 0]
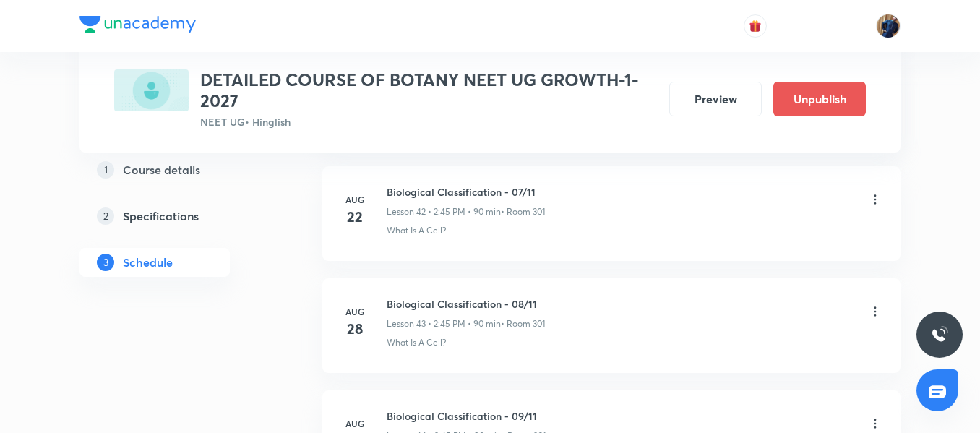
scroll to position [5460, 0]
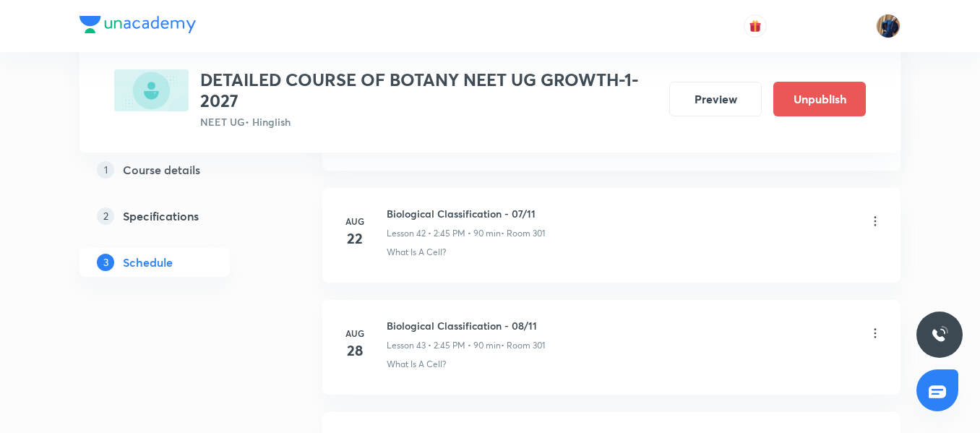
click at [597, 318] on div "Biological Classification - 08/11 Lesson 43 • 2:45 PM • 90 min • Room 301" at bounding box center [634, 335] width 496 height 34
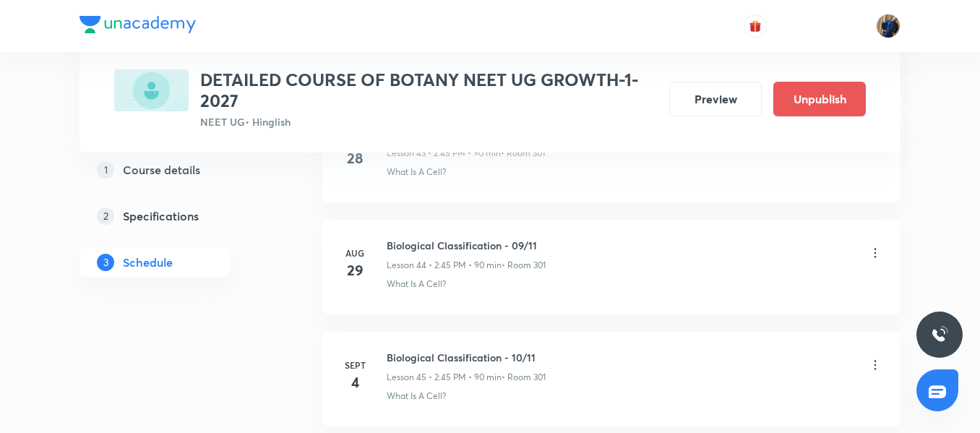
scroll to position [5605, 0]
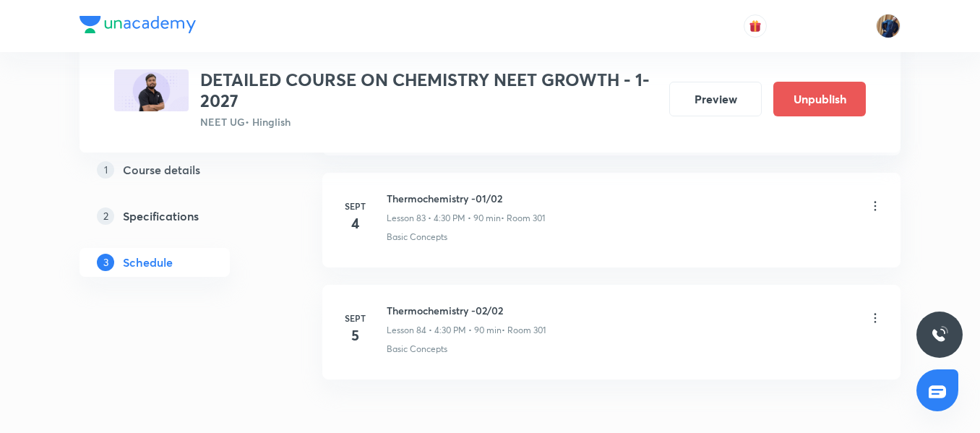
scroll to position [10148, 0]
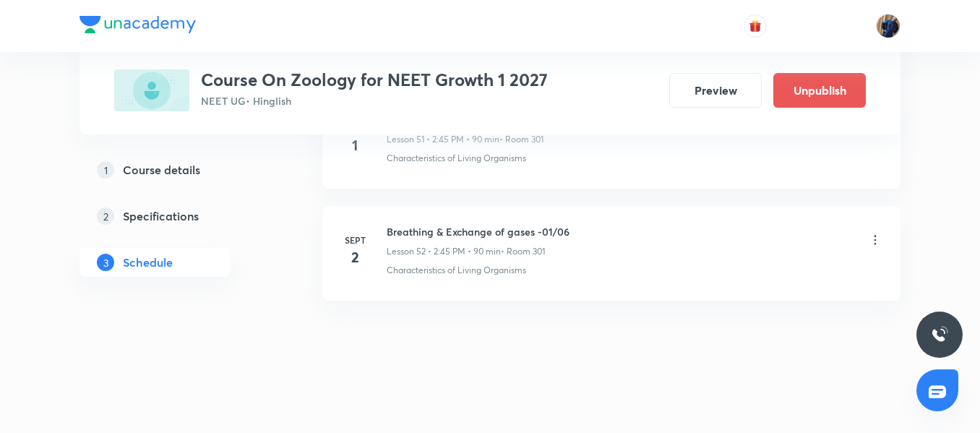
scroll to position [6547, 0]
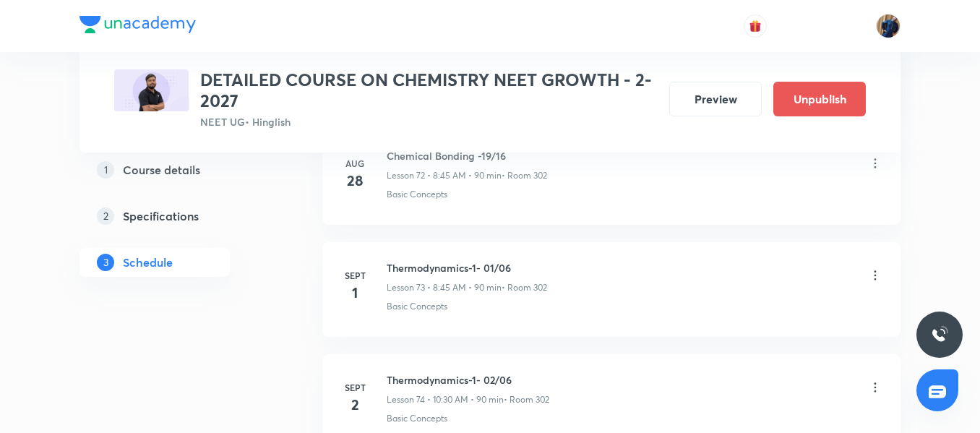
scroll to position [8852, 0]
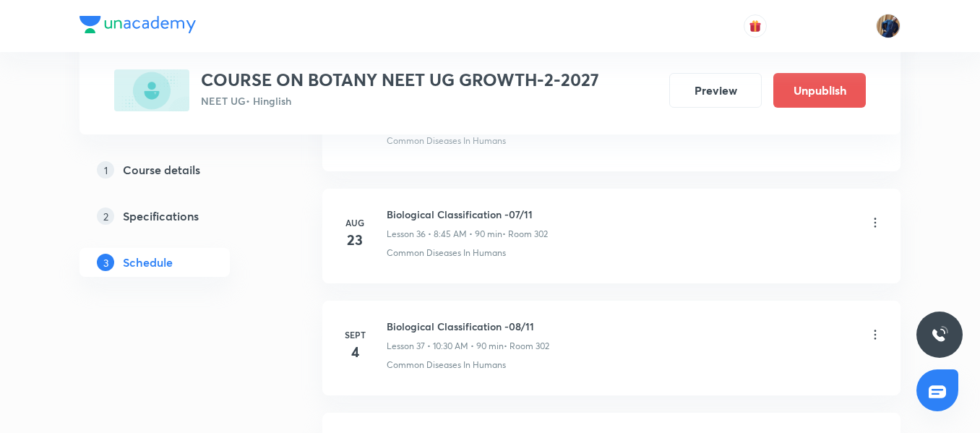
scroll to position [4763, 0]
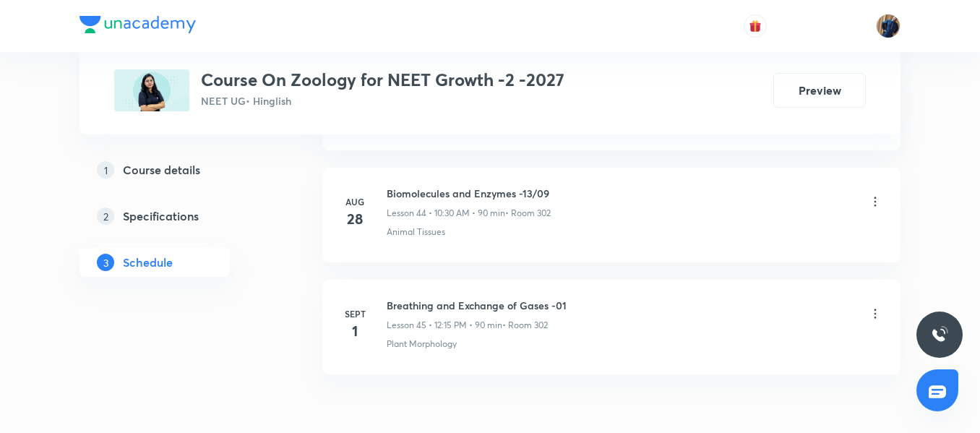
scroll to position [5764, 0]
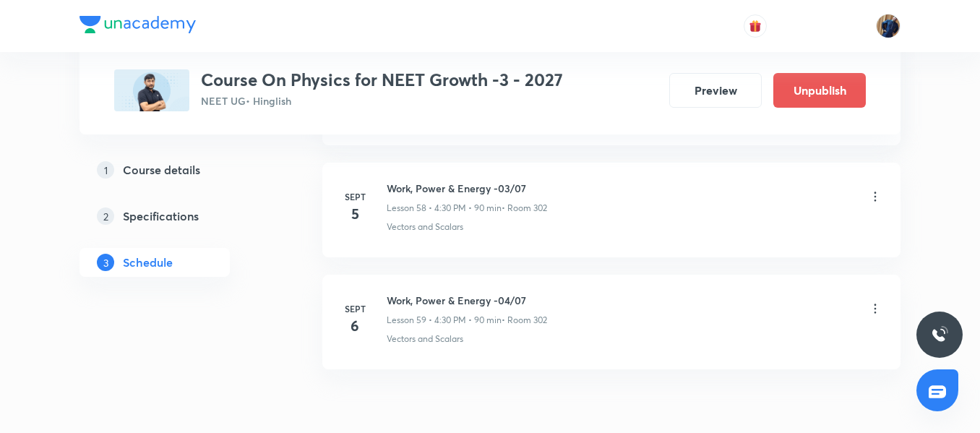
scroll to position [7331, 0]
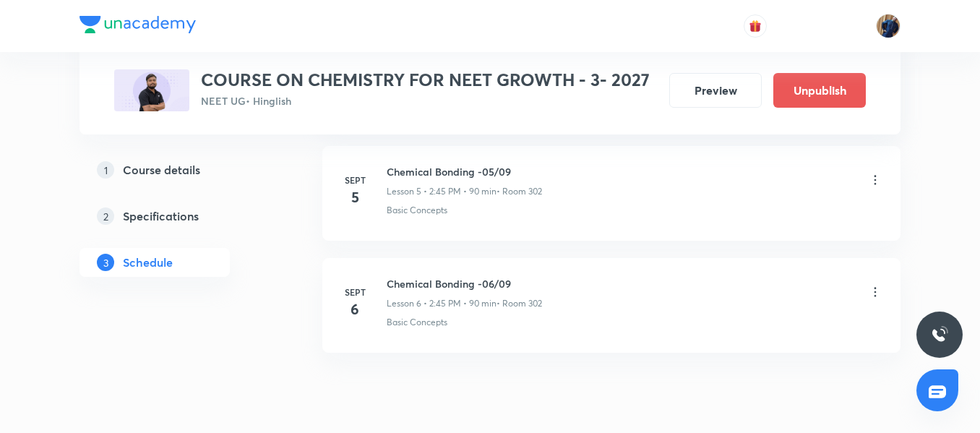
scroll to position [1397, 0]
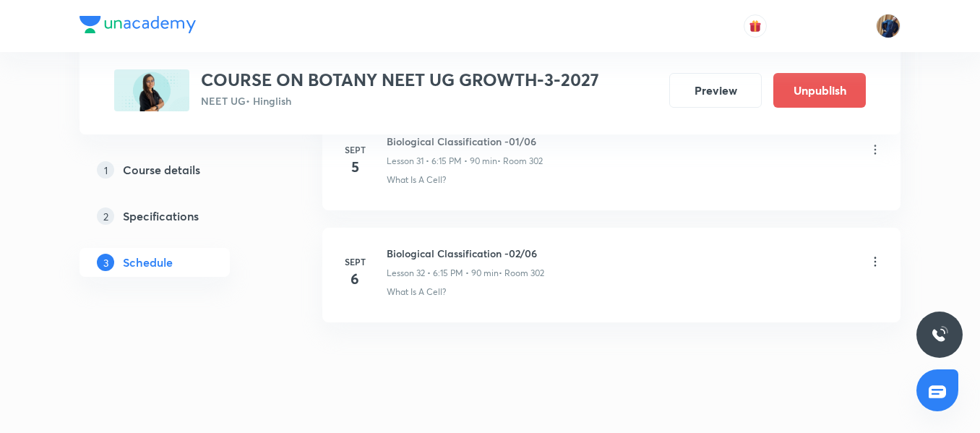
scroll to position [4308, 0]
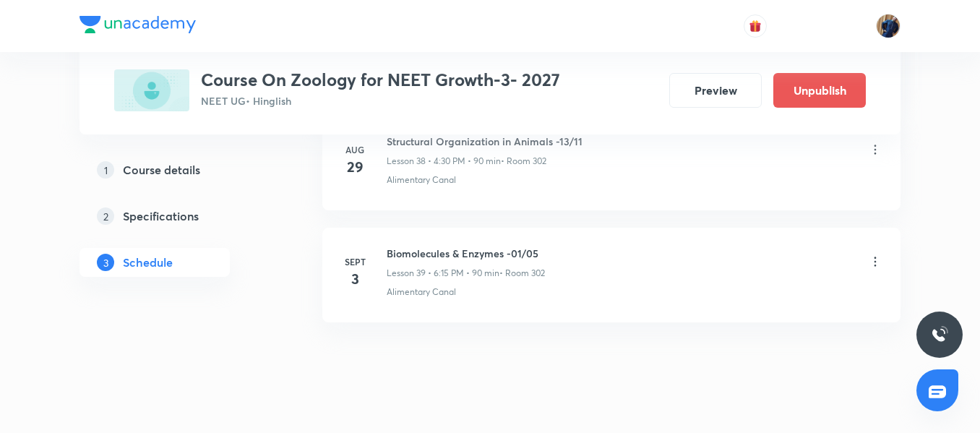
scroll to position [5092, 0]
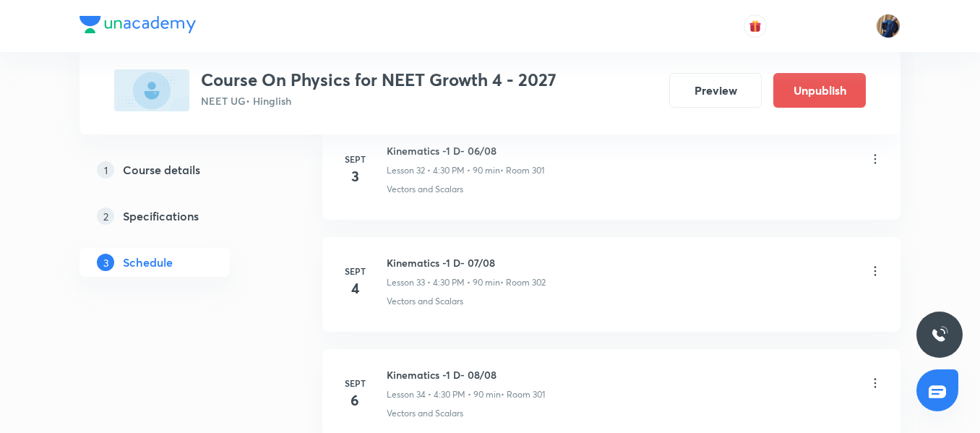
scroll to position [4532, 0]
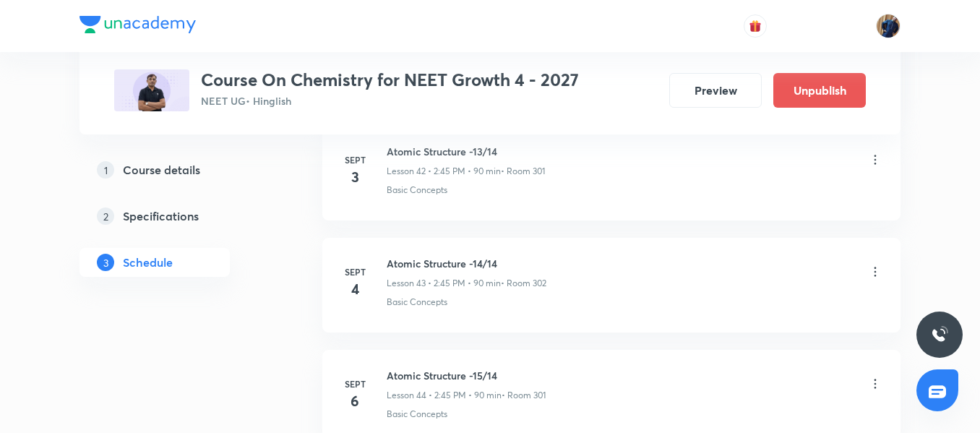
scroll to position [5652, 0]
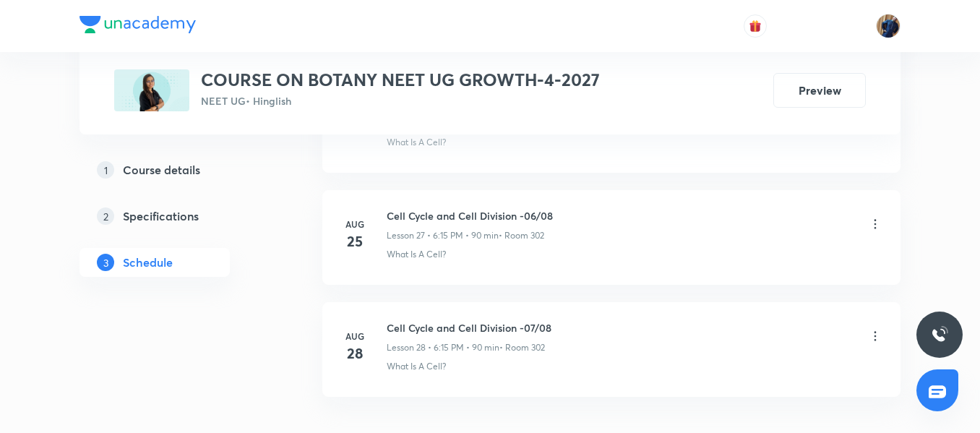
scroll to position [3860, 0]
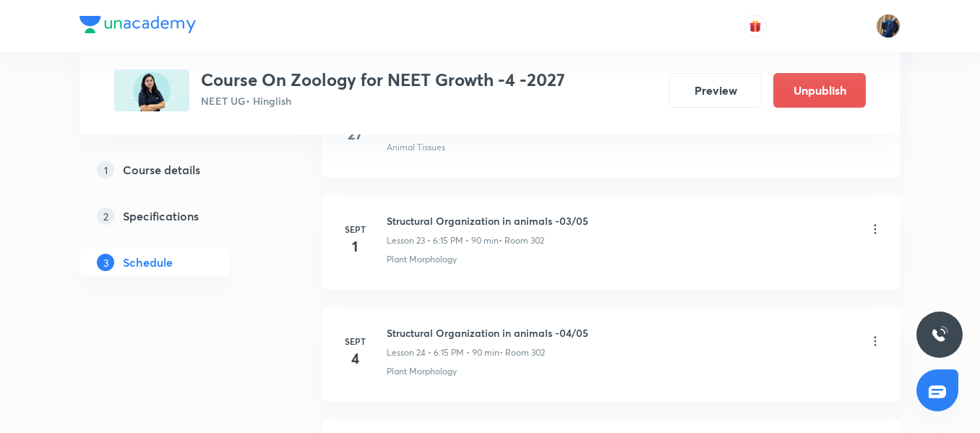
scroll to position [3524, 0]
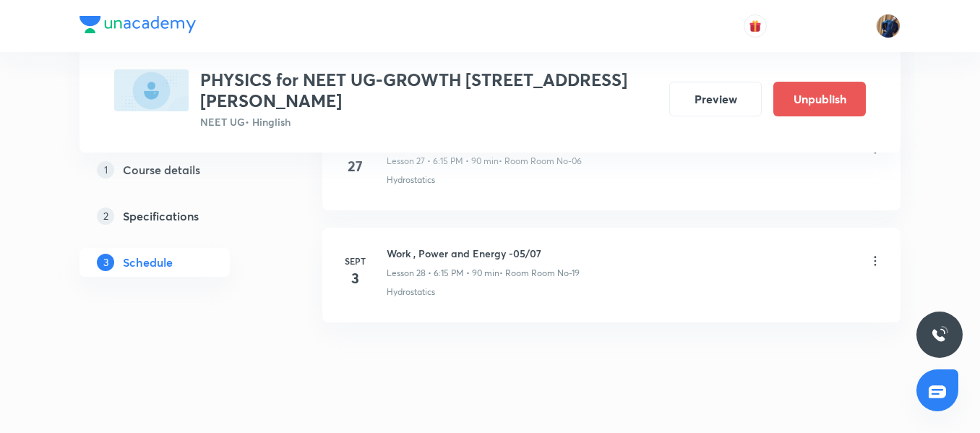
scroll to position [3878, 0]
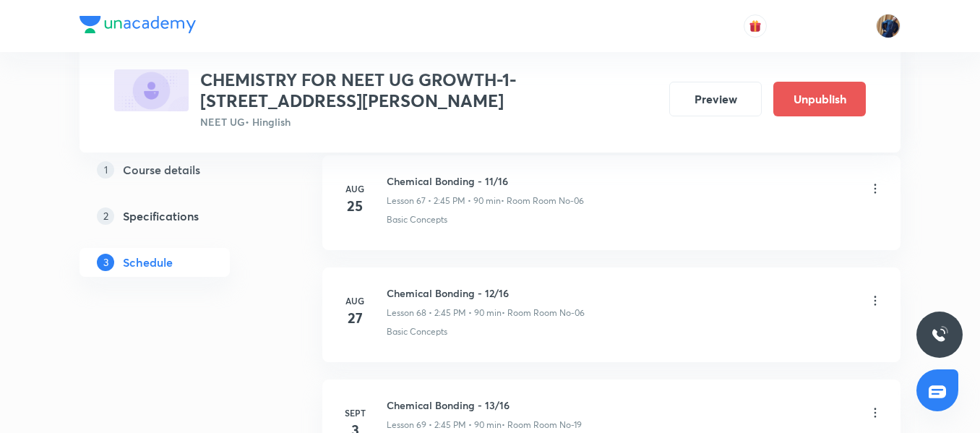
scroll to position [8581, 0]
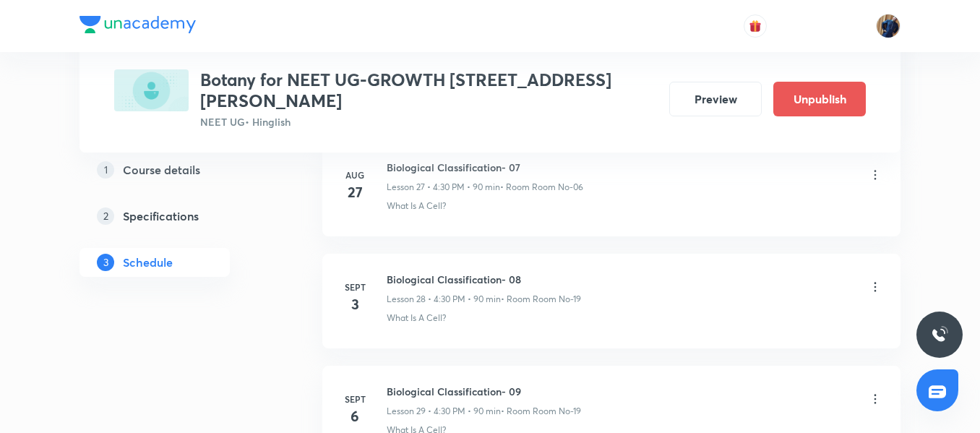
scroll to position [3972, 0]
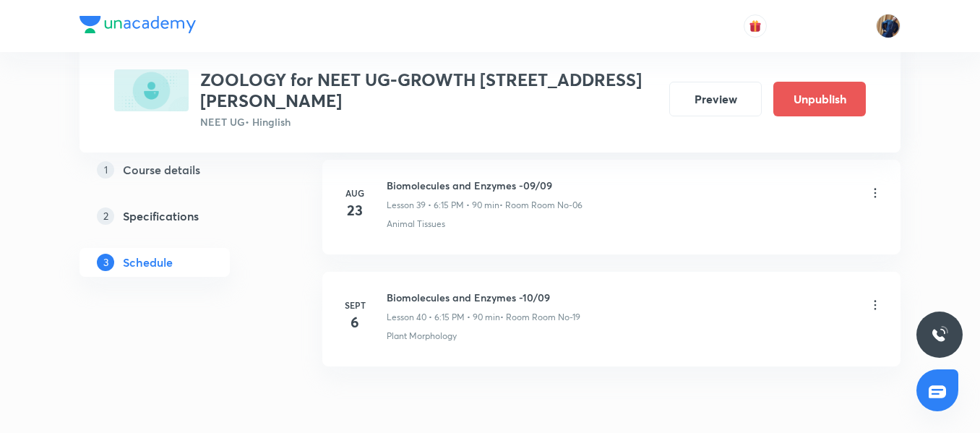
scroll to position [5222, 0]
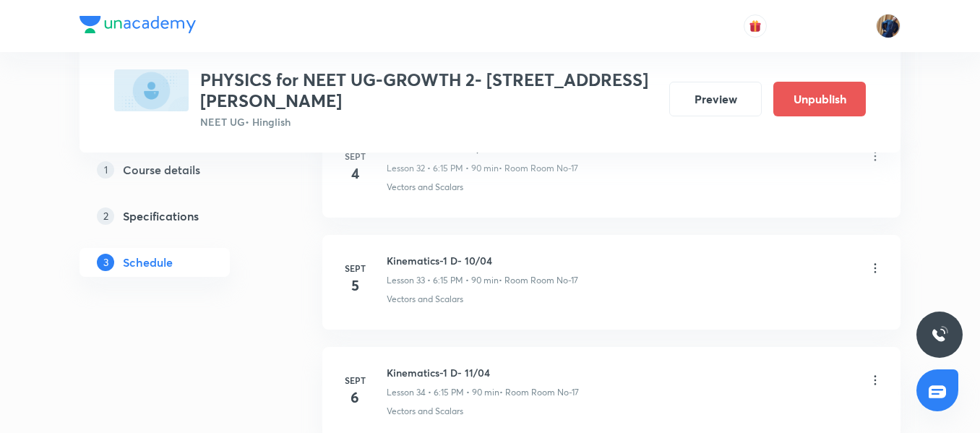
scroll to position [4550, 0]
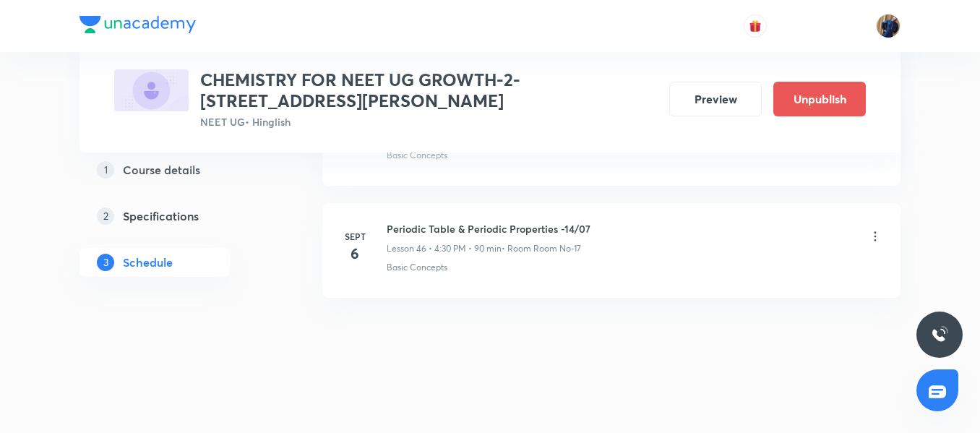
scroll to position [5894, 0]
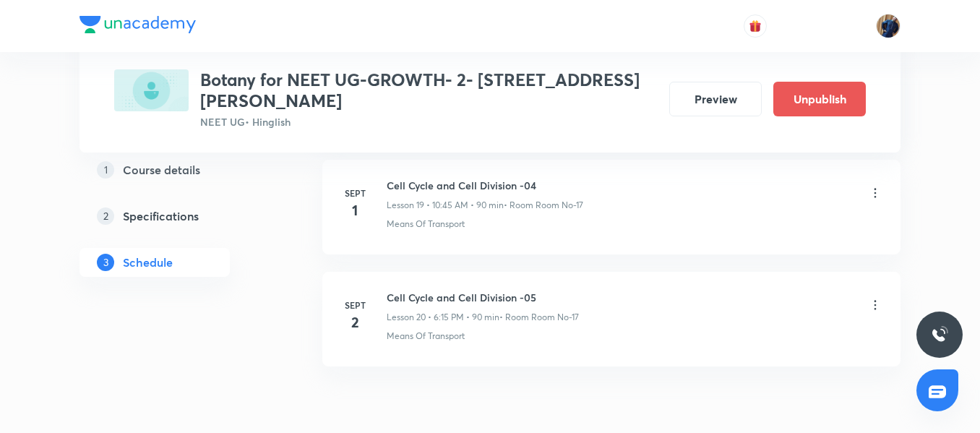
scroll to position [2983, 0]
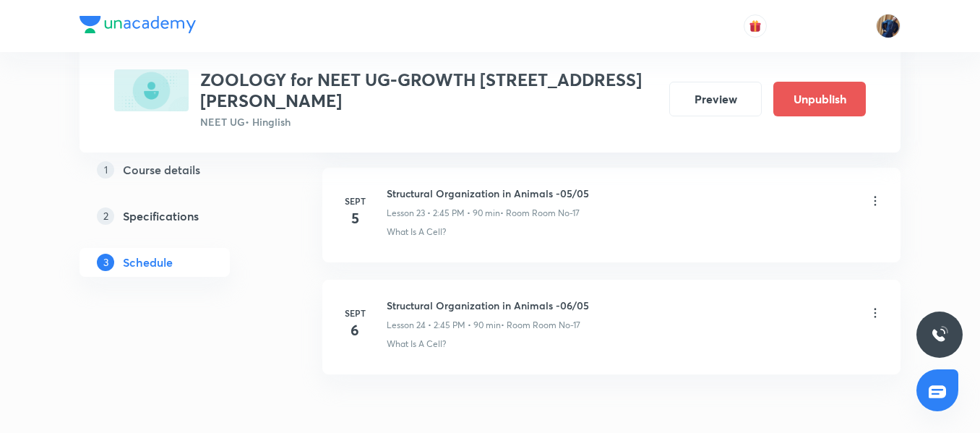
scroll to position [3430, 0]
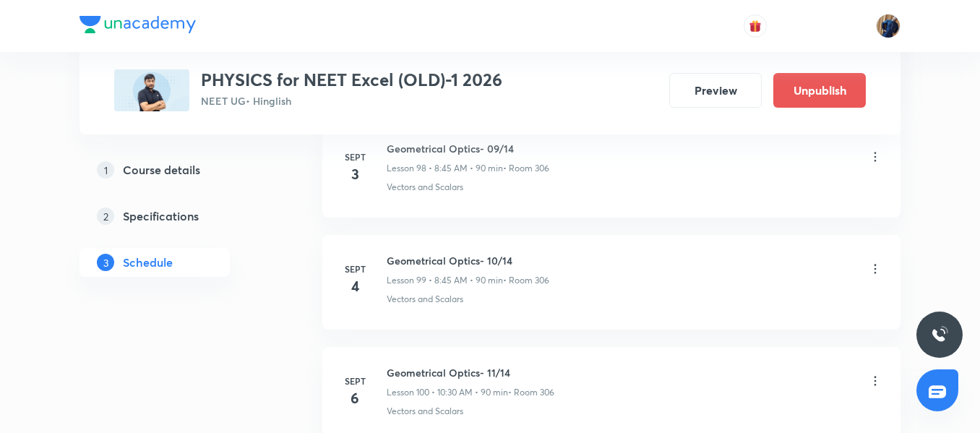
scroll to position [11922, 0]
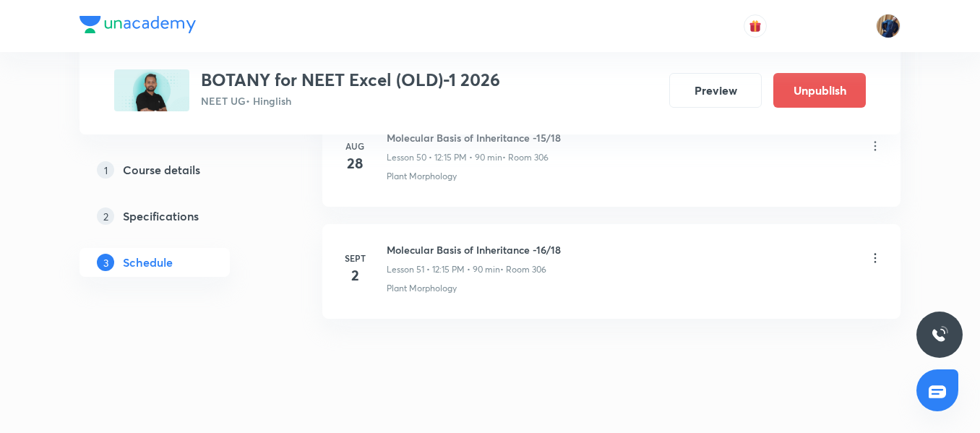
scroll to position [6435, 0]
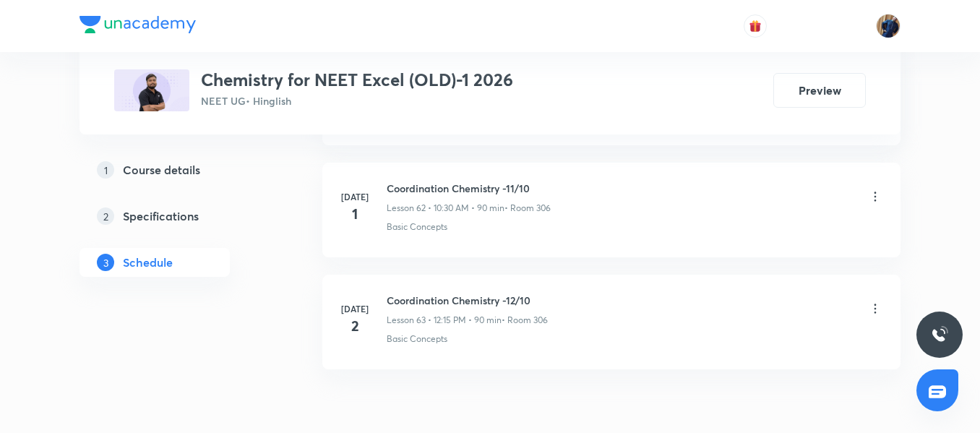
scroll to position [7779, 0]
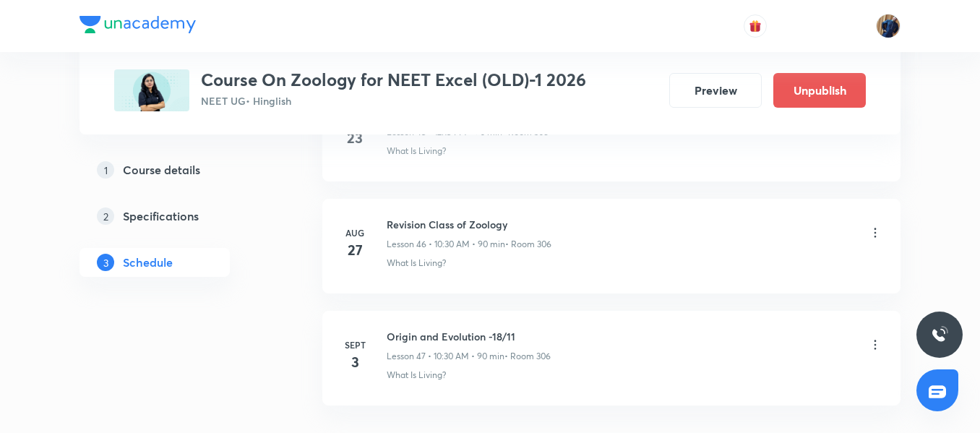
scroll to position [5988, 0]
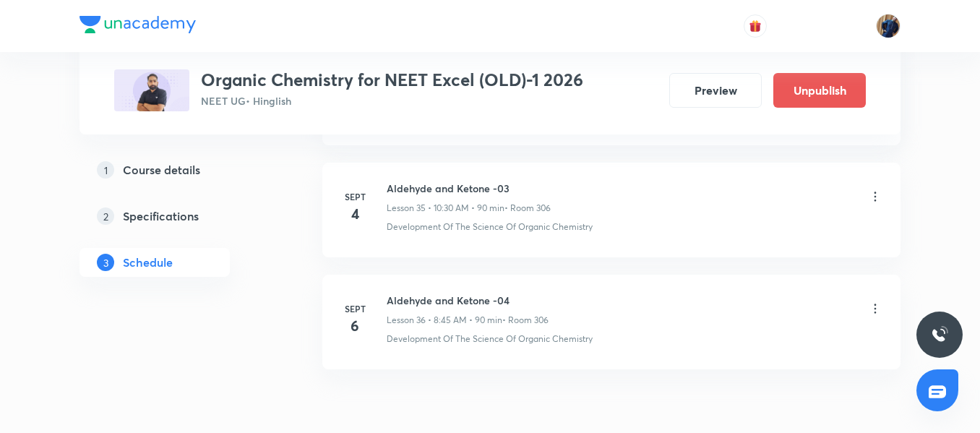
scroll to position [4756, 0]
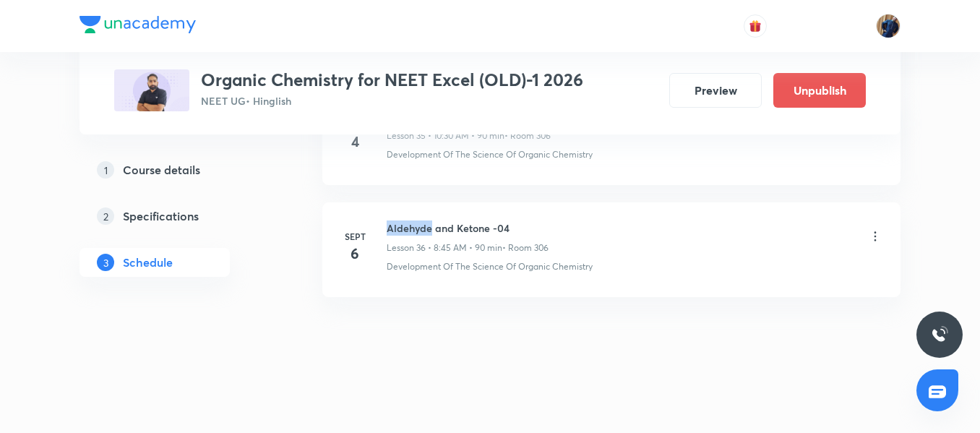
drag, startPoint x: 389, startPoint y: 228, endPoint x: 429, endPoint y: 230, distance: 40.6
click at [429, 230] on h6 "Aldehyde and Ketone -04" at bounding box center [467, 227] width 162 height 15
copy h6 "Aldehyde"
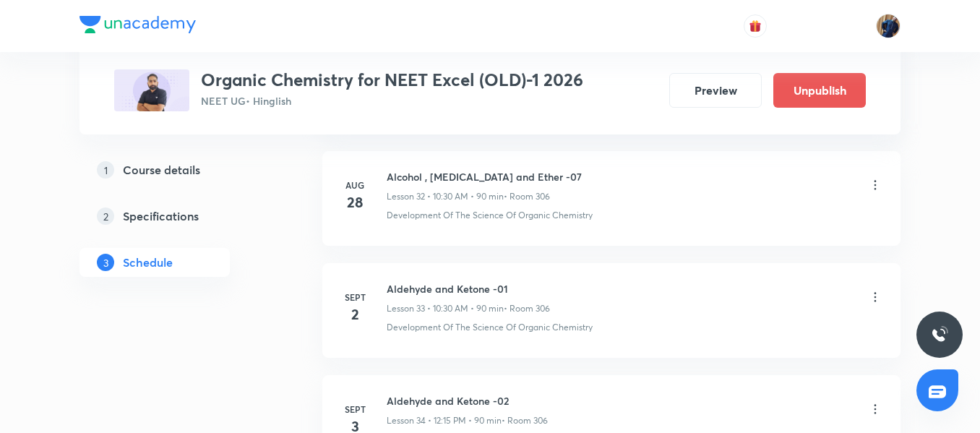
scroll to position [4395, 0]
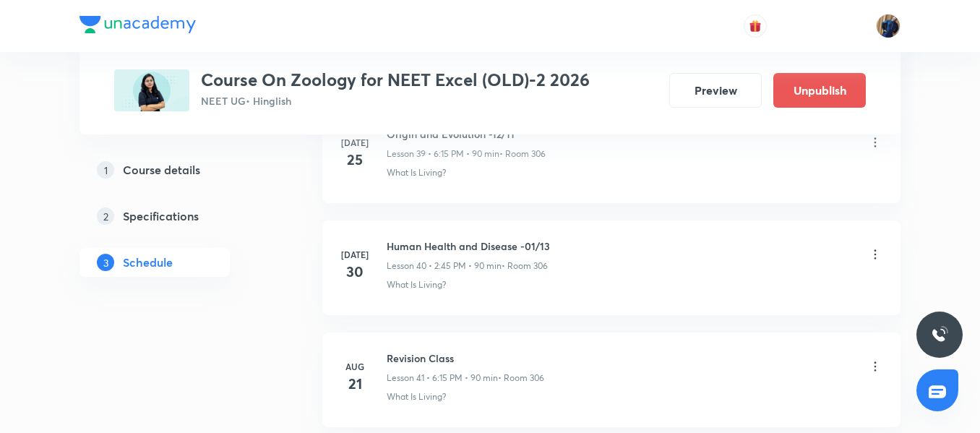
scroll to position [5113, 0]
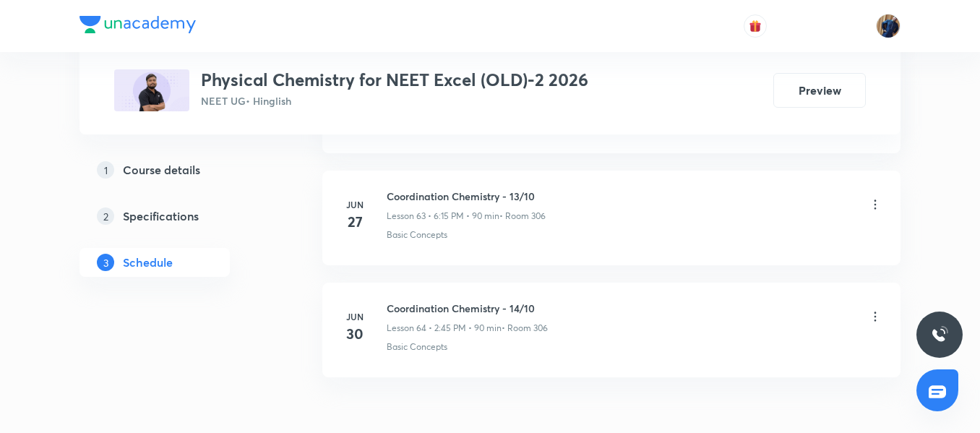
scroll to position [7891, 0]
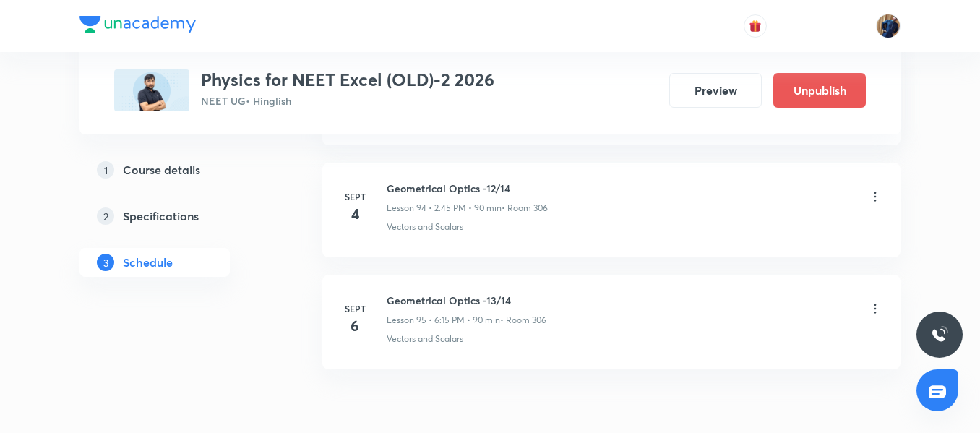
scroll to position [11362, 0]
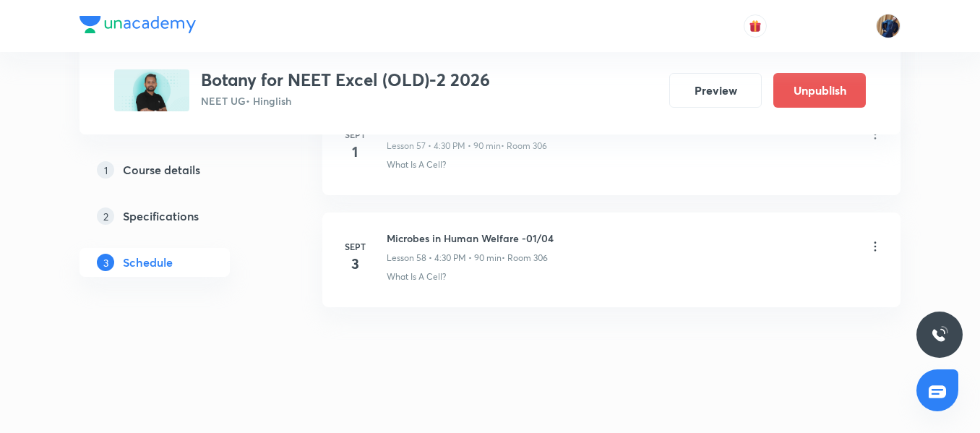
scroll to position [7219, 0]
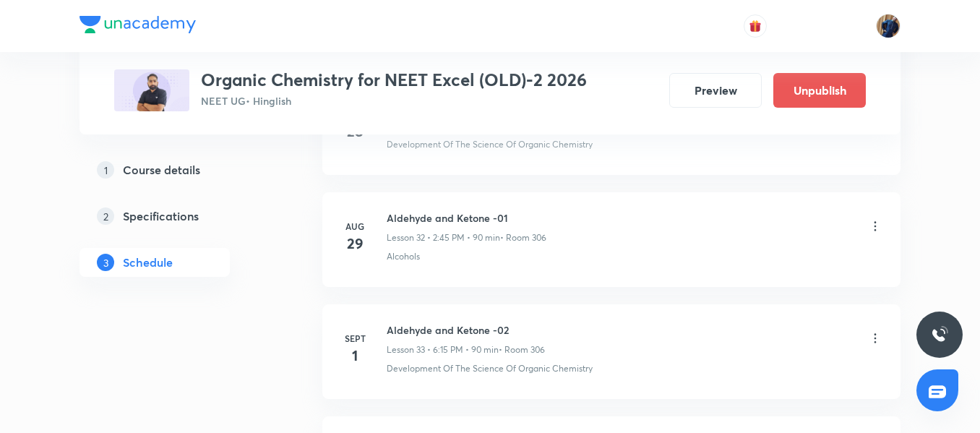
scroll to position [4178, 0]
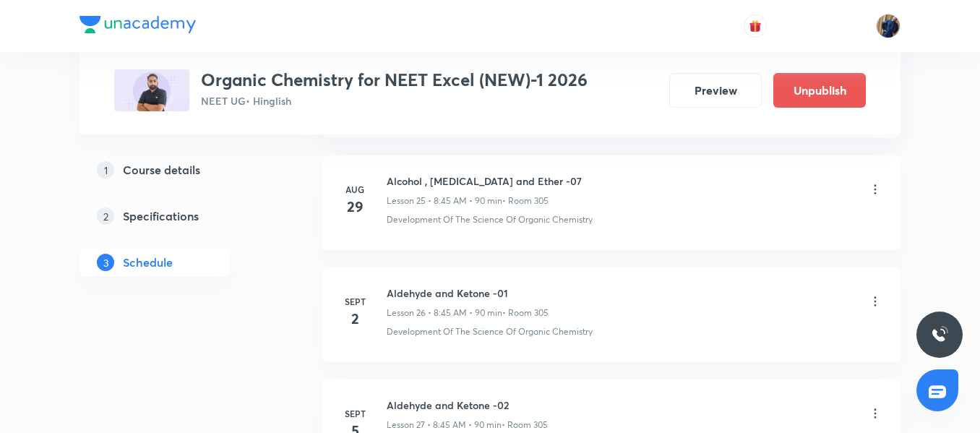
scroll to position [3499, 0]
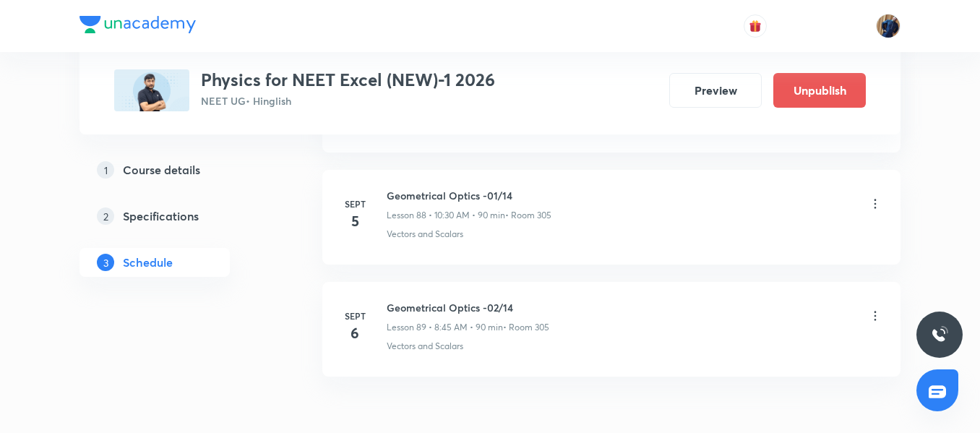
scroll to position [10690, 0]
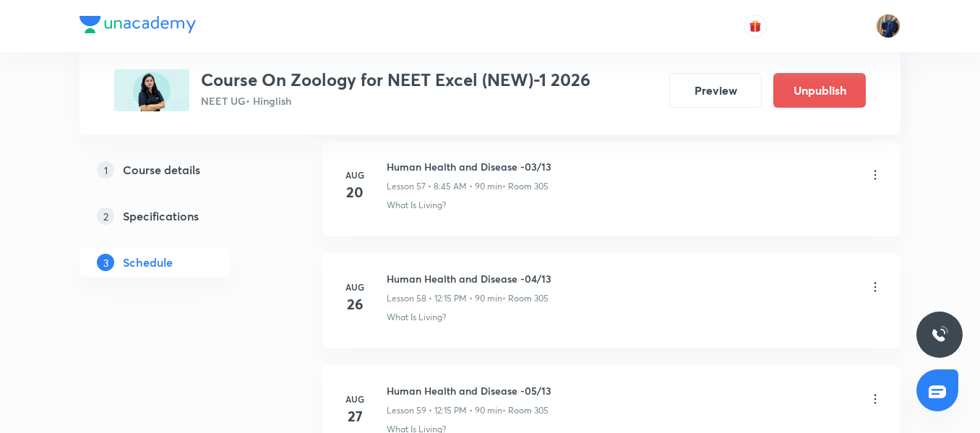
scroll to position [7555, 0]
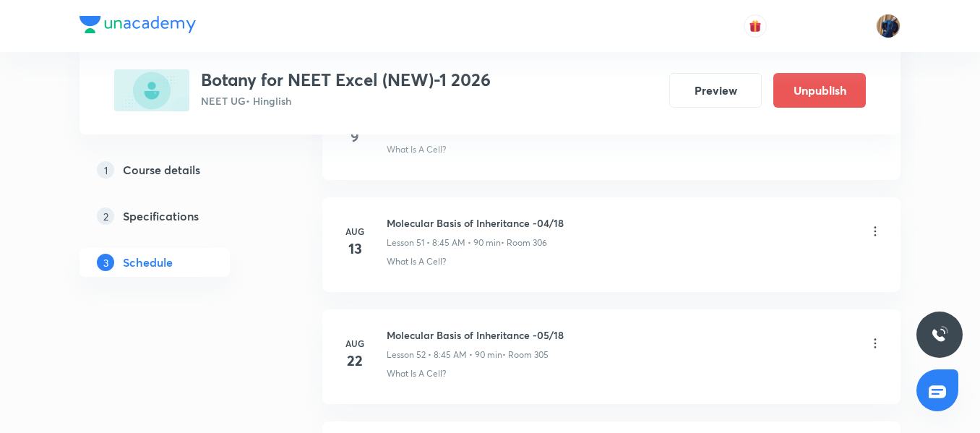
scroll to position [7107, 0]
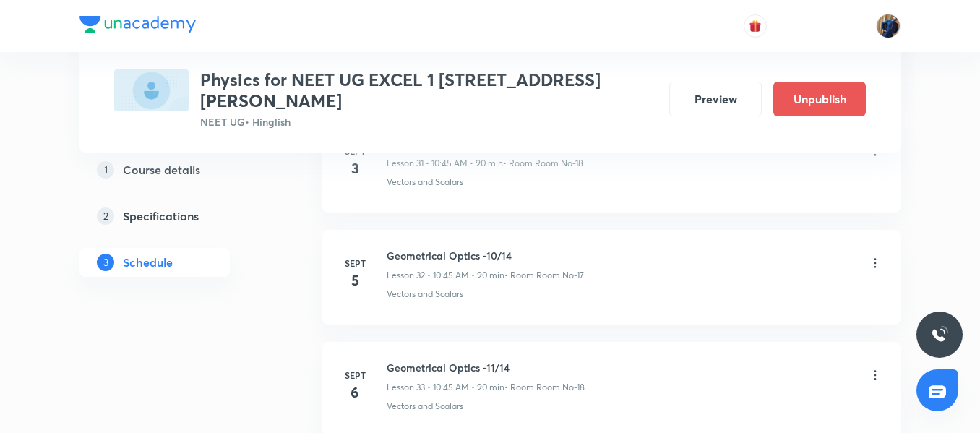
scroll to position [4420, 0]
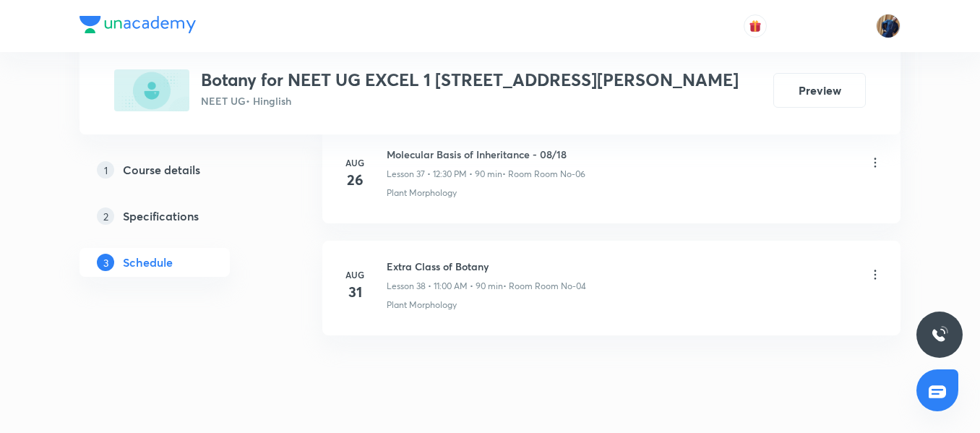
scroll to position [4980, 0]
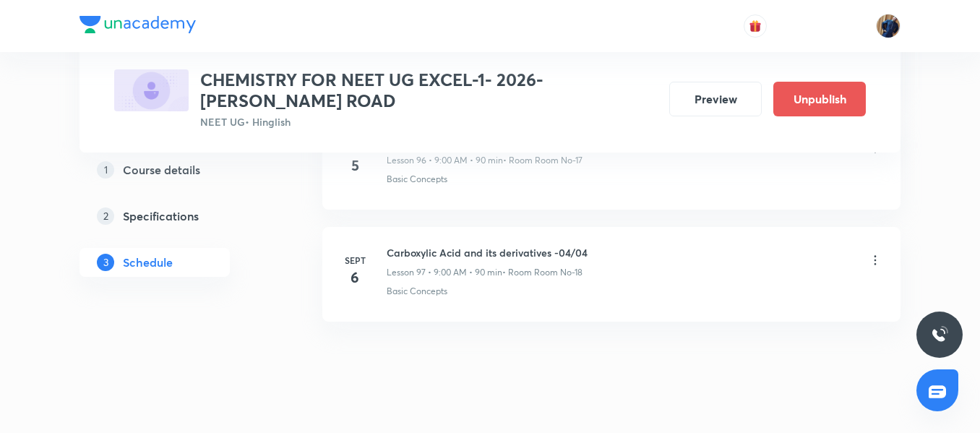
scroll to position [11604, 0]
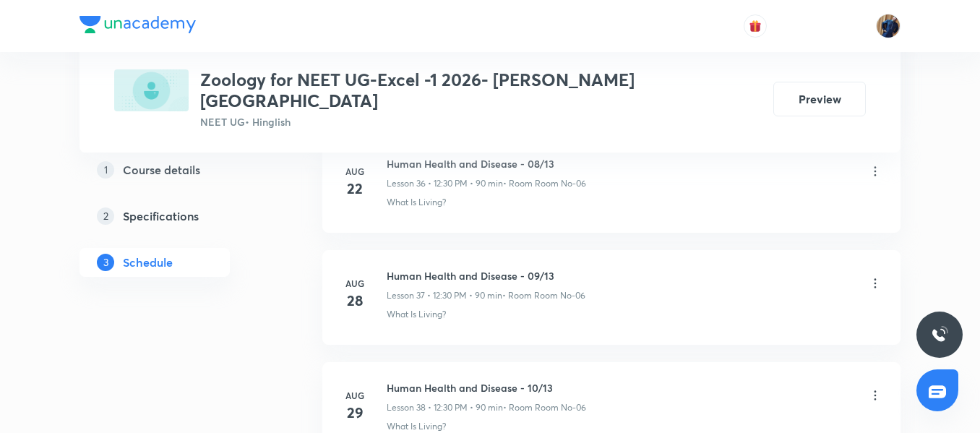
scroll to position [4980, 0]
